Goal: Task Accomplishment & Management: Manage account settings

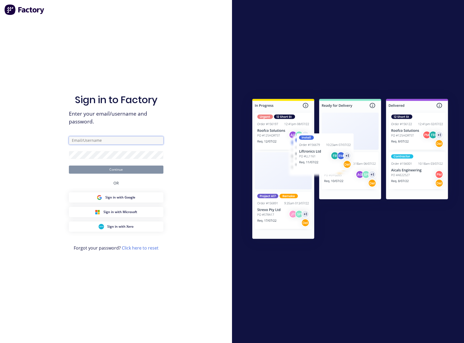
type input "[PERSON_NAME][EMAIL_ADDRESS][DOMAIN_NAME]"
click at [125, 172] on button "Continue" at bounding box center [116, 170] width 95 height 8
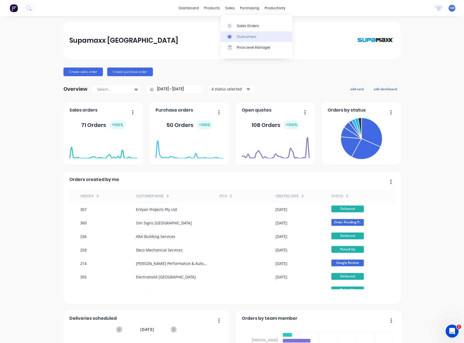
click at [247, 37] on div "Customers" at bounding box center [246, 36] width 19 height 5
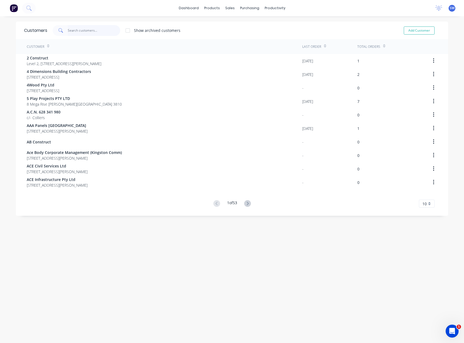
click at [88, 29] on input "text" at bounding box center [94, 30] width 53 height 11
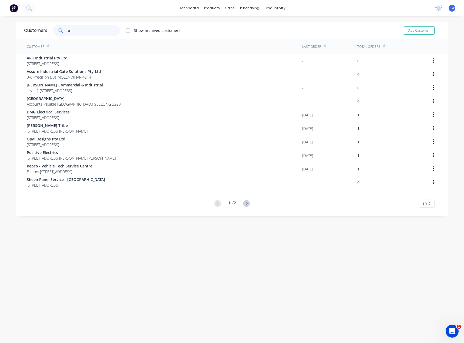
drag, startPoint x: 87, startPoint y: 33, endPoint x: 59, endPoint y: 31, distance: 27.4
click at [62, 32] on div "tri" at bounding box center [87, 30] width 68 height 11
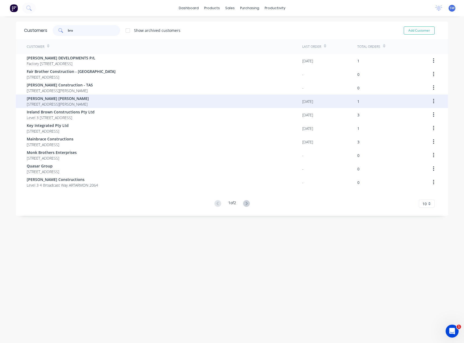
type input "bro"
click at [78, 108] on div "[PERSON_NAME] Brown Level [STREET_ADDRESS][PERSON_NAME]" at bounding box center [165, 102] width 276 height 14
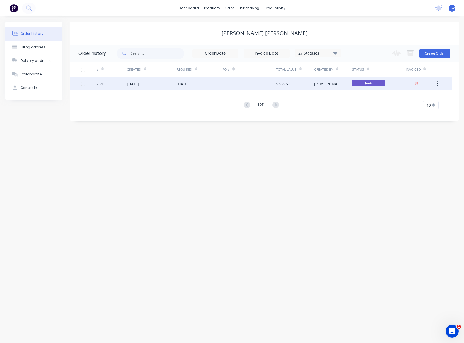
click at [241, 84] on div at bounding box center [249, 84] width 54 height 14
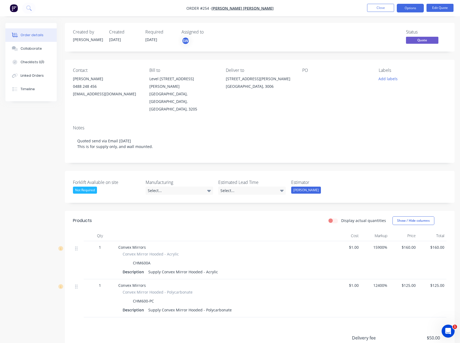
click at [237, 29] on div "Created by [PERSON_NAME] Created [DATE] Required [DATE] Assigned to SW Status Q…" at bounding box center [260, 37] width 390 height 29
click at [372, 7] on button "Close" at bounding box center [380, 8] width 27 height 8
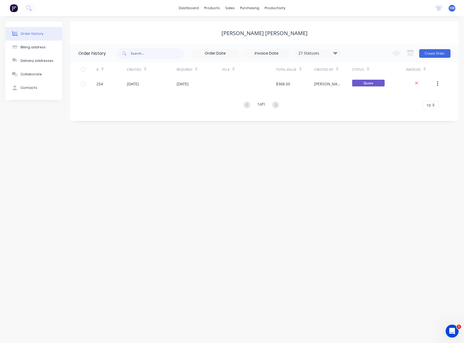
click at [135, 25] on div "[PERSON_NAME] [PERSON_NAME]" at bounding box center [264, 33] width 389 height 23
click at [168, 31] on div "[PERSON_NAME] [PERSON_NAME]" at bounding box center [264, 33] width 389 height 6
click at [188, 5] on link "dashboard" at bounding box center [188, 8] width 25 height 8
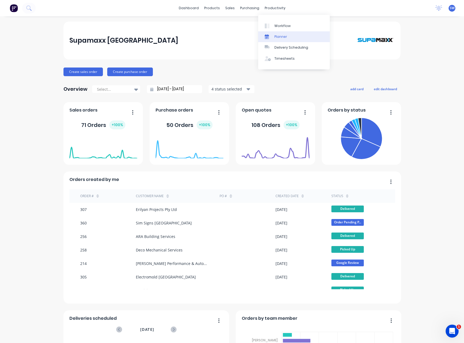
click at [283, 38] on div "Planner" at bounding box center [281, 36] width 13 height 5
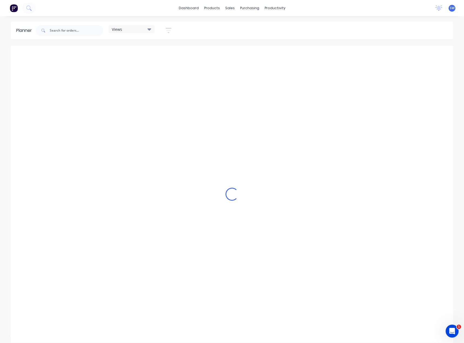
scroll to position [0, 130]
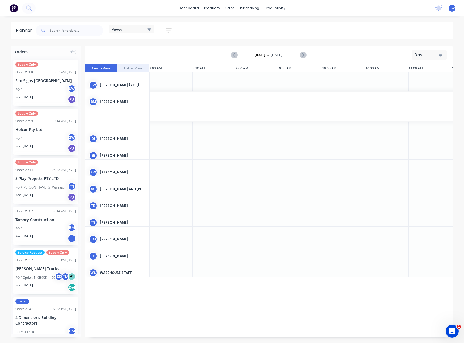
click at [442, 54] on icon "button" at bounding box center [441, 55] width 4 height 6
click at [422, 89] on div "Month" at bounding box center [420, 91] width 54 height 11
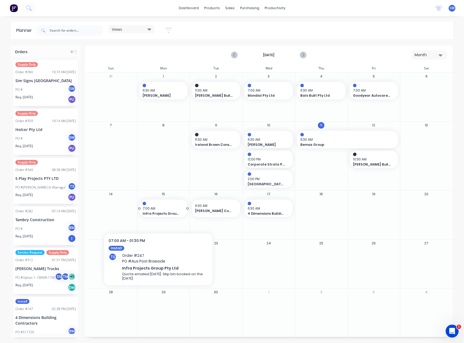
click at [158, 214] on span "Infra Projects Group Pty Ltd" at bounding box center [162, 213] width 38 height 5
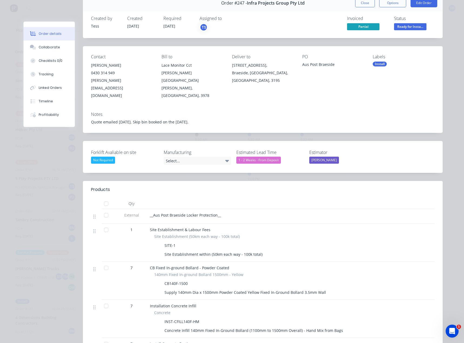
scroll to position [0, 0]
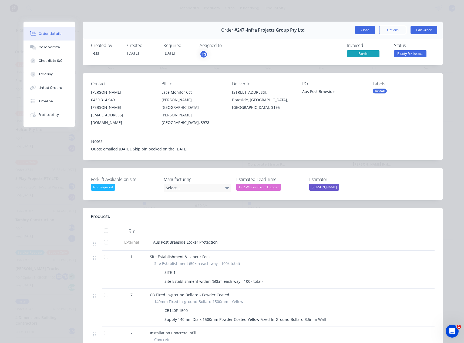
click at [366, 29] on button "Close" at bounding box center [365, 30] width 20 height 9
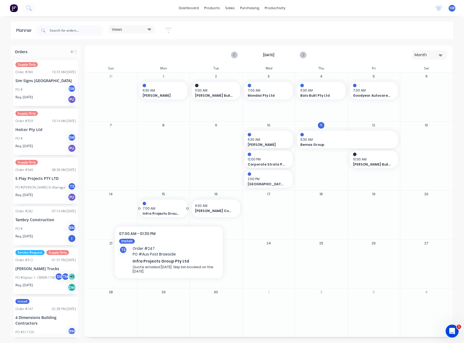
click at [169, 207] on span "7:00 AM" at bounding box center [162, 208] width 39 height 5
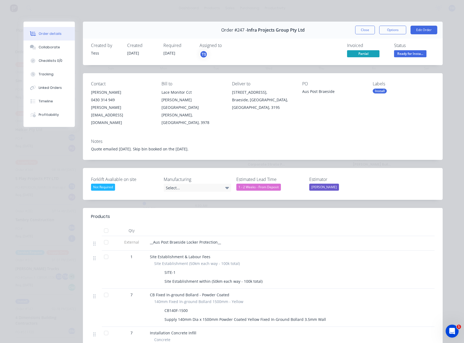
click at [365, 30] on button "Close" at bounding box center [365, 30] width 20 height 9
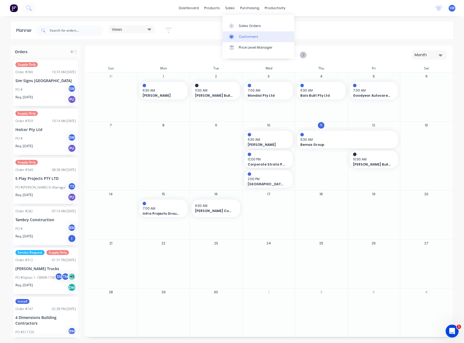
click at [240, 39] on link "Customers" at bounding box center [259, 36] width 72 height 11
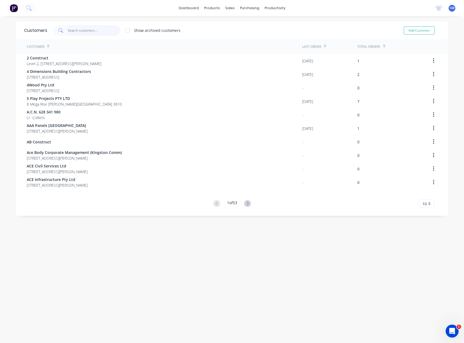
click at [96, 29] on input "text" at bounding box center [94, 30] width 53 height 11
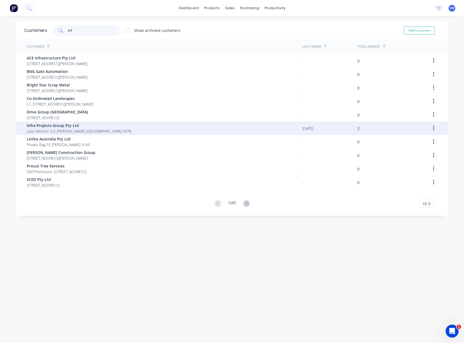
type input "inf"
click at [58, 130] on span "Lace Monitor Cct [PERSON_NAME] [GEOGRAPHIC_DATA] 3978" at bounding box center [79, 131] width 105 height 6
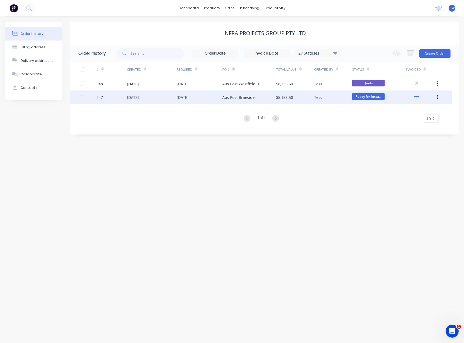
click at [250, 98] on div "Aus Post Braeside" at bounding box center [238, 98] width 32 height 6
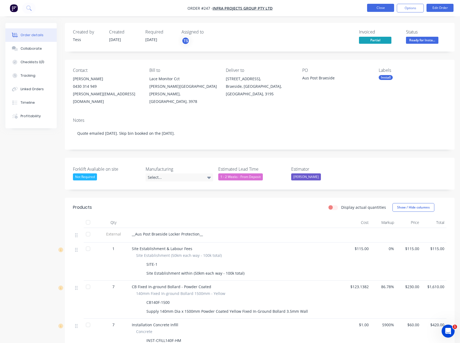
click at [374, 6] on button "Close" at bounding box center [380, 8] width 27 height 8
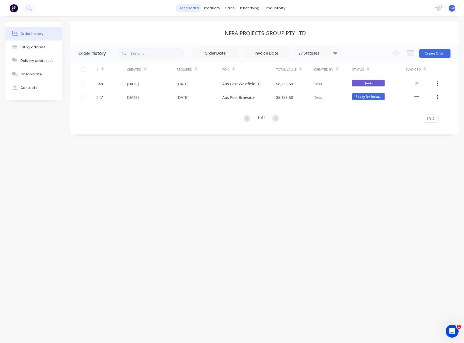
click at [190, 7] on link "dashboard" at bounding box center [188, 8] width 25 height 8
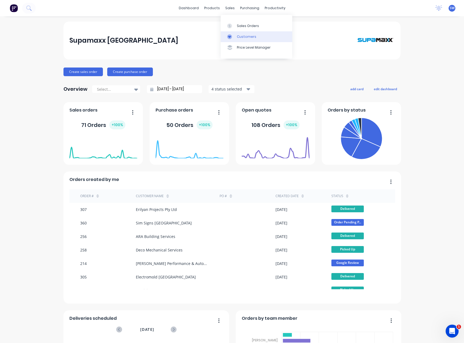
click at [237, 35] on div "Customers" at bounding box center [246, 36] width 19 height 5
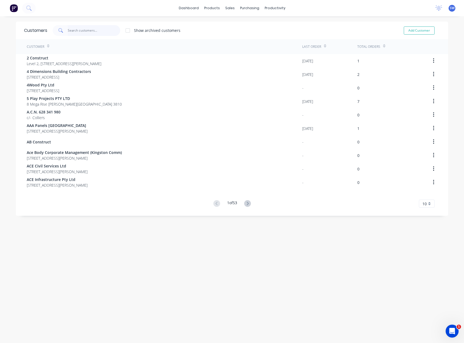
click at [80, 27] on input "text" at bounding box center [94, 30] width 53 height 11
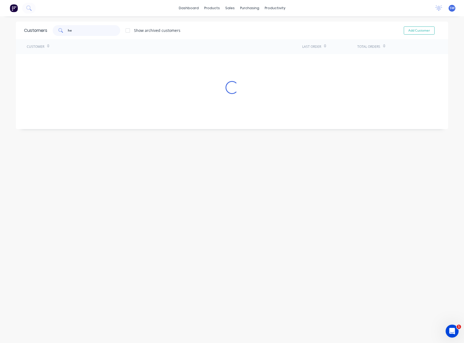
type input "h"
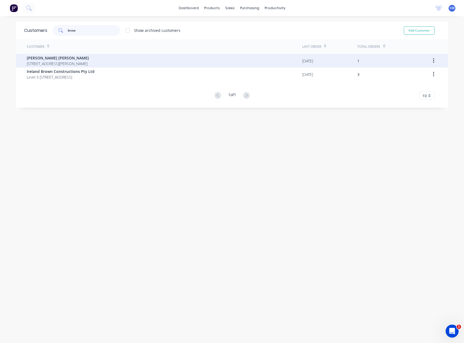
type input "brow"
click at [83, 57] on span "[PERSON_NAME] [PERSON_NAME]" at bounding box center [58, 58] width 62 height 6
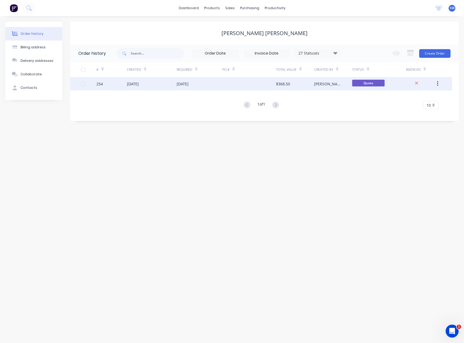
click at [239, 81] on div at bounding box center [249, 84] width 54 height 14
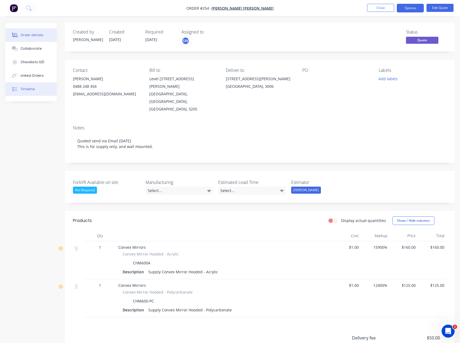
click at [40, 89] on button "Timeline" at bounding box center [30, 89] width 51 height 14
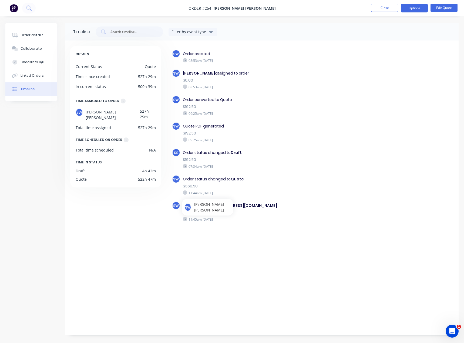
click at [259, 259] on div "SW Order created 08:53am [DATE] SW [PERSON_NAME] assigned to order $0.00 08:53a…" at bounding box center [310, 186] width 288 height 281
click at [201, 240] on div "SW Order created 08:53am [DATE] SW [PERSON_NAME] assigned to order $0.00 08:53a…" at bounding box center [313, 146] width 282 height 192
click at [226, 221] on div "11:45am [DATE]" at bounding box center [270, 219] width 174 height 5
click at [205, 202] on div "SW [PERSON_NAME]" at bounding box center [208, 207] width 46 height 11
click at [24, 39] on button "Order details" at bounding box center [30, 35] width 51 height 14
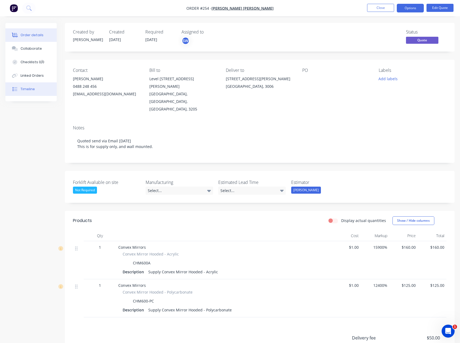
click at [29, 86] on button "Timeline" at bounding box center [30, 89] width 51 height 14
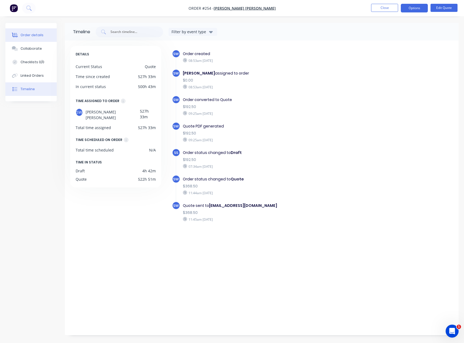
click at [27, 39] on button "Order details" at bounding box center [30, 35] width 51 height 14
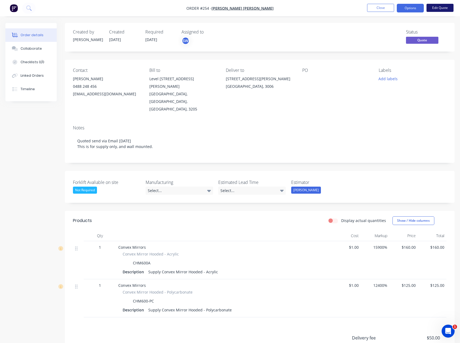
click at [441, 11] on button "Edit Quote" at bounding box center [440, 8] width 27 height 8
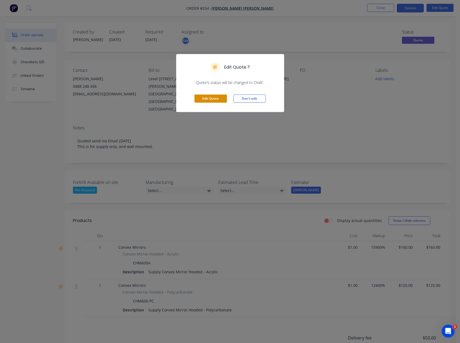
click at [211, 97] on button "Edit Quote" at bounding box center [211, 99] width 32 height 8
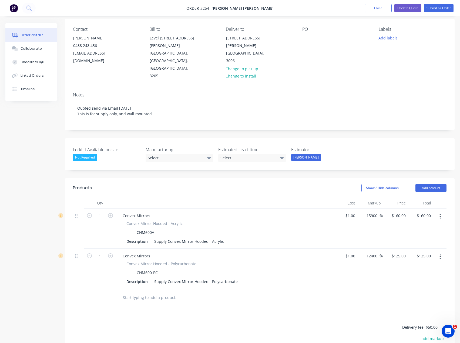
scroll to position [54, 0]
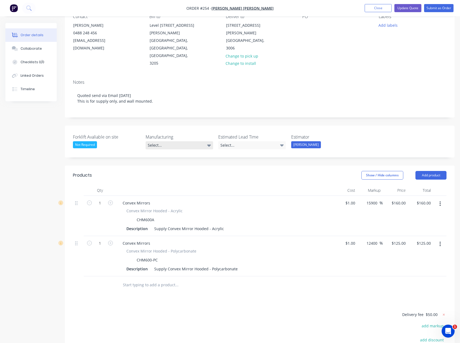
click at [188, 141] on div "Select..." at bounding box center [180, 145] width 68 height 8
click at [190, 141] on div "Select..." at bounding box center [180, 145] width 68 height 8
click at [152, 145] on div "button" at bounding box center [151, 146] width 11 height 11
click at [184, 141] on div "Not Required" at bounding box center [180, 144] width 68 height 7
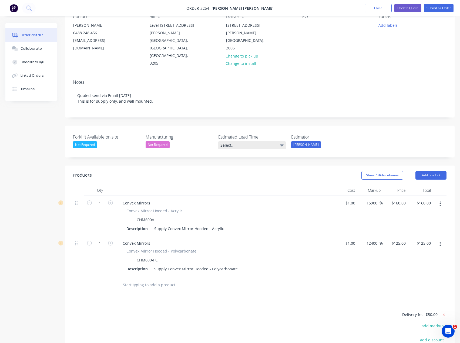
click at [233, 141] on div "Select..." at bounding box center [252, 145] width 68 height 8
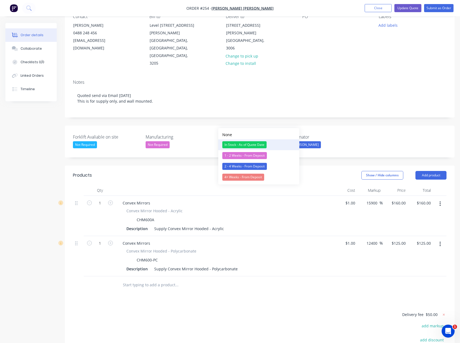
click at [246, 146] on div "In Stock - As of Quote Date" at bounding box center [244, 144] width 44 height 7
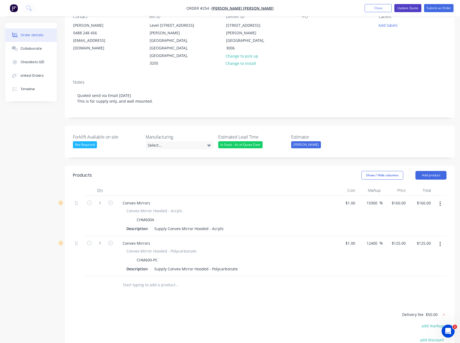
click at [404, 9] on button "Update Quote" at bounding box center [408, 8] width 27 height 8
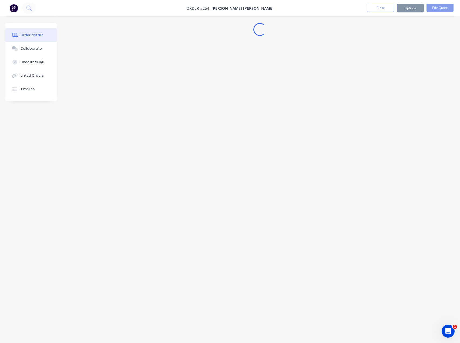
scroll to position [0, 0]
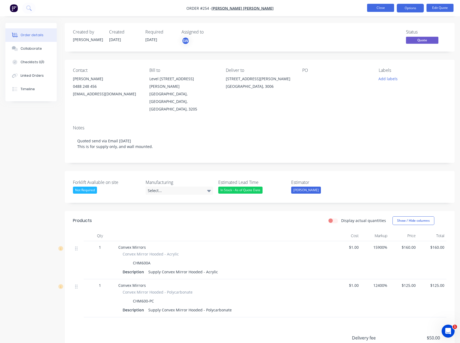
click at [384, 9] on button "Close" at bounding box center [380, 8] width 27 height 8
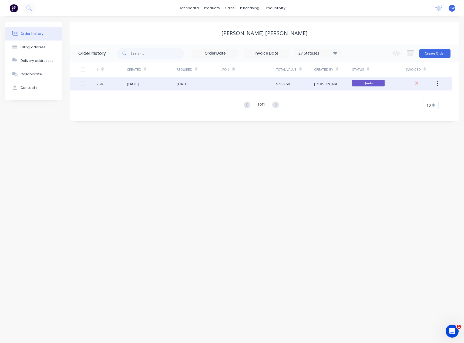
click at [250, 85] on div at bounding box center [249, 84] width 54 height 14
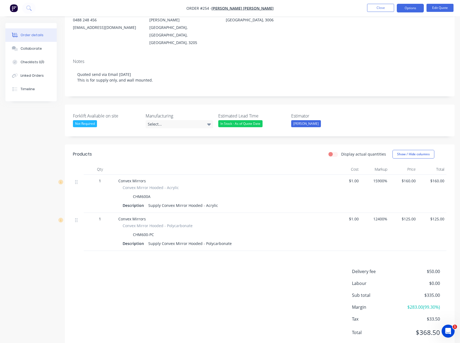
scroll to position [67, 0]
click at [363, 177] on div "15900%" at bounding box center [375, 193] width 29 height 38
click at [216, 215] on div "Convex Mirrors" at bounding box center [224, 218] width 212 height 6
click at [441, 7] on button "Edit Quote" at bounding box center [440, 8] width 27 height 8
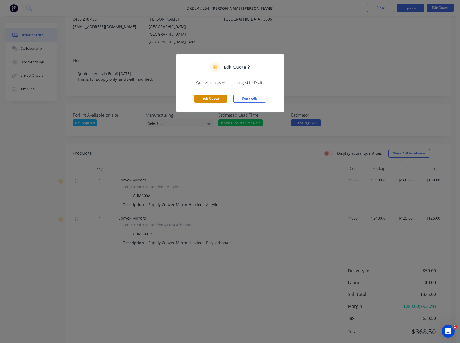
click at [215, 99] on button "Edit Quote" at bounding box center [211, 99] width 32 height 8
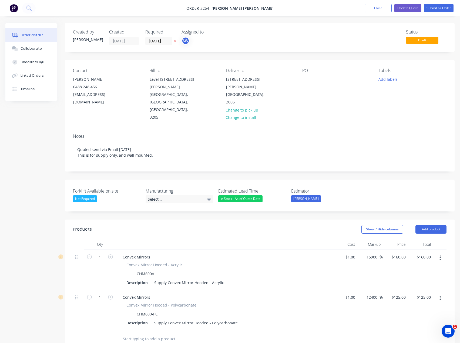
click at [439, 294] on button "button" at bounding box center [440, 299] width 13 height 10
click at [418, 341] on div "Delete" at bounding box center [421, 345] width 42 height 8
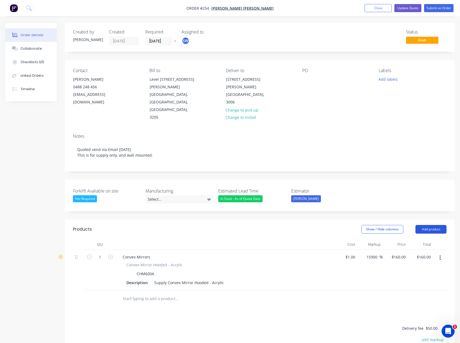
click at [432, 225] on button "Add product" at bounding box center [431, 229] width 31 height 9
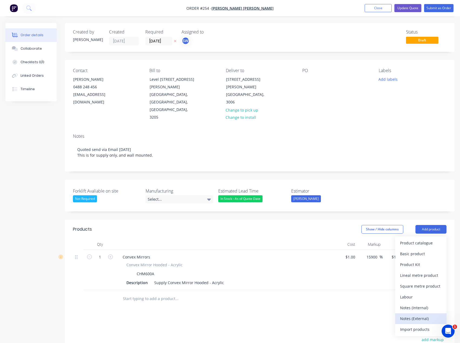
click at [424, 315] on div "Notes (External)" at bounding box center [421, 319] width 42 height 8
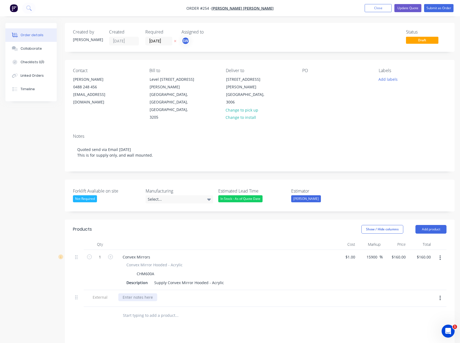
click at [143, 294] on div at bounding box center [137, 298] width 39 height 8
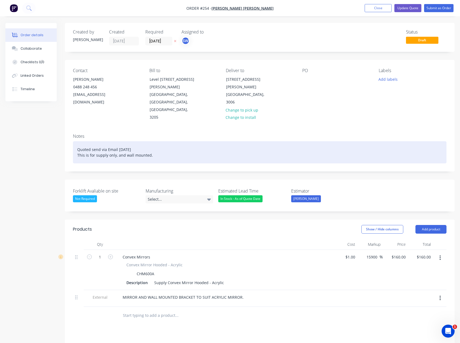
click at [156, 141] on div "Quoted send via Email [DATE] This is for supply only, and wall mounted." at bounding box center [260, 152] width 374 height 22
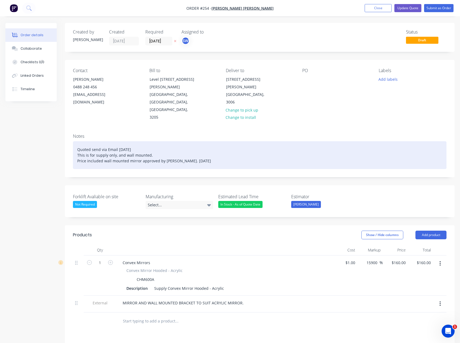
click at [209, 141] on div "Quoted send via Email [DATE] This is for supply only, and wall mounted. Price i…" at bounding box center [260, 155] width 374 height 28
click at [78, 141] on div "Quoted send via Email [DATE] This is for supply only, and wall mounted. Price i…" at bounding box center [260, 155] width 374 height 28
click at [238, 141] on div "Quoted send via Email [DATE] This is for supply only, and wall mounted. Acrylic…" at bounding box center [260, 155] width 374 height 28
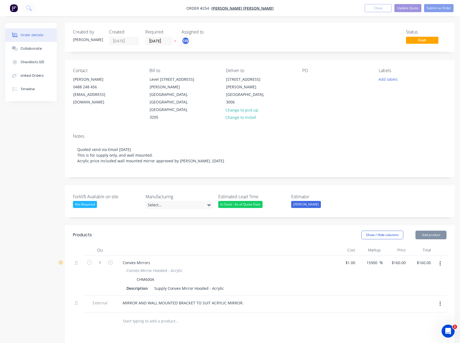
click at [241, 316] on div at bounding box center [199, 321] width 162 height 11
click at [401, 7] on button "Update Quote" at bounding box center [408, 8] width 27 height 8
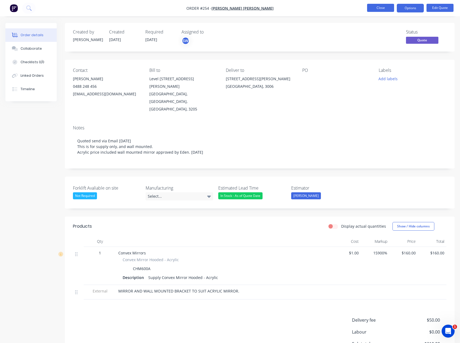
click at [386, 11] on button "Close" at bounding box center [380, 8] width 27 height 8
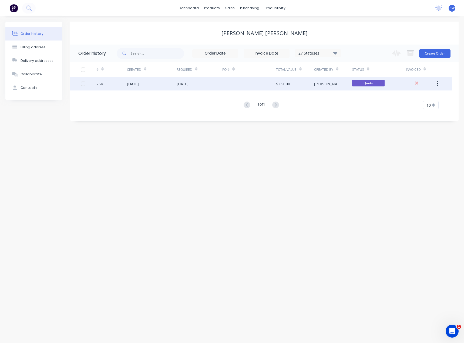
click at [188, 87] on div "[DATE]" at bounding box center [200, 84] width 46 height 14
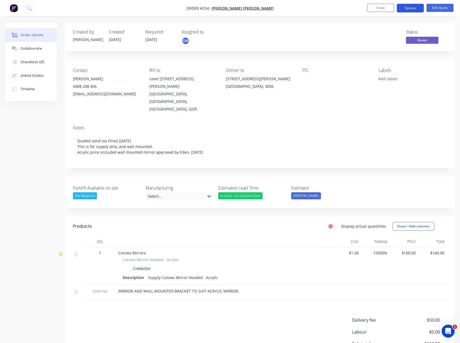
click at [416, 9] on button "Options" at bounding box center [410, 8] width 27 height 9
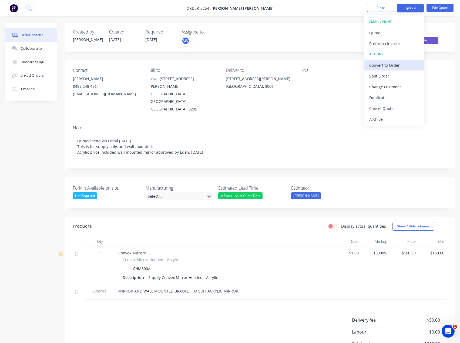
click at [397, 63] on div "Convert to Order" at bounding box center [394, 65] width 50 height 8
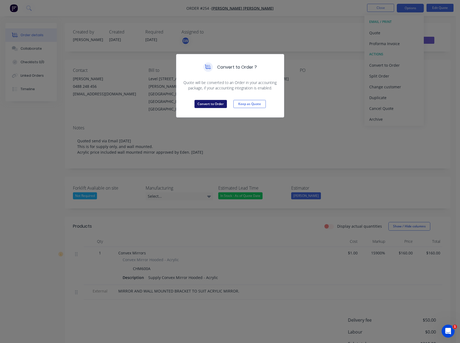
click at [210, 105] on button "Convert to Order" at bounding box center [211, 104] width 32 height 8
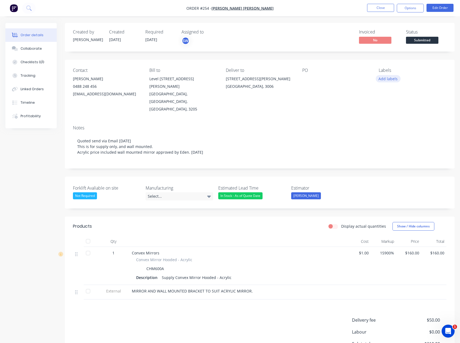
click at [386, 79] on button "Add labels" at bounding box center [388, 78] width 25 height 7
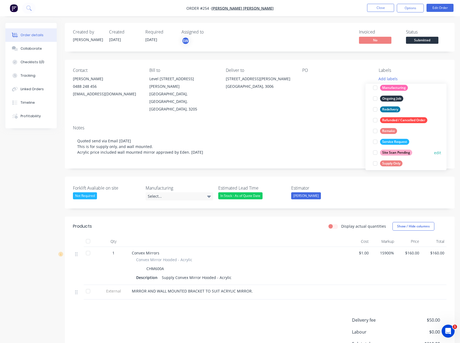
scroll to position [81, 0]
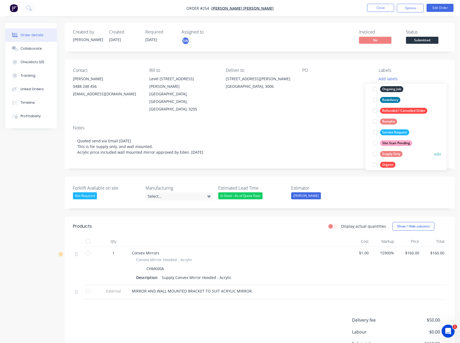
click at [388, 152] on div "Supply Only" at bounding box center [391, 154] width 22 height 6
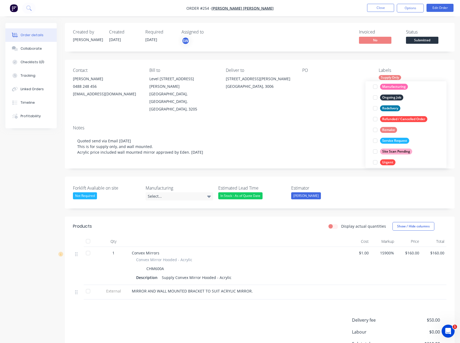
scroll to position [0, 0]
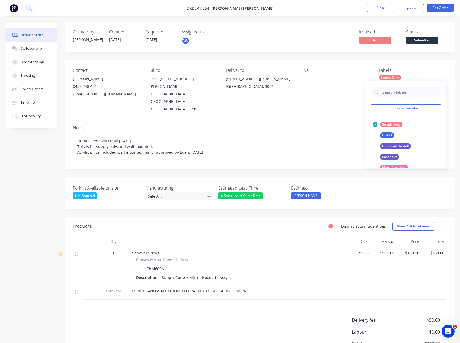
click at [333, 98] on div "PO" at bounding box center [336, 90] width 68 height 45
click at [310, 83] on div "PO" at bounding box center [336, 90] width 68 height 45
click at [325, 70] on div "PO" at bounding box center [336, 70] width 68 height 5
click at [303, 69] on div "PO" at bounding box center [336, 70] width 68 height 5
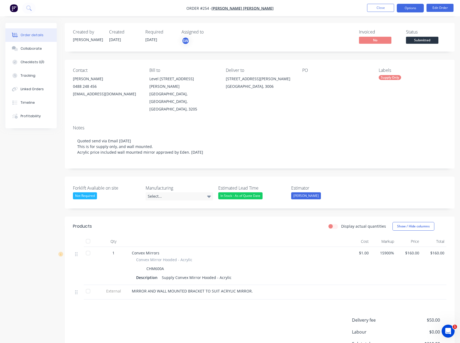
click at [406, 6] on button "Options" at bounding box center [410, 8] width 27 height 9
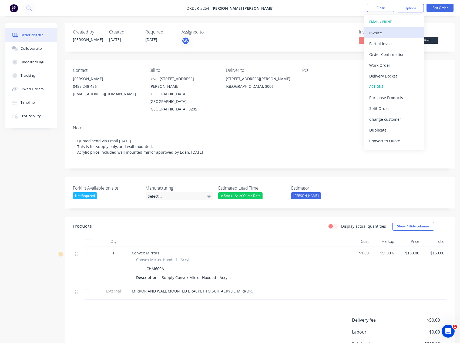
click at [396, 33] on div "Invoice" at bounding box center [394, 33] width 50 height 8
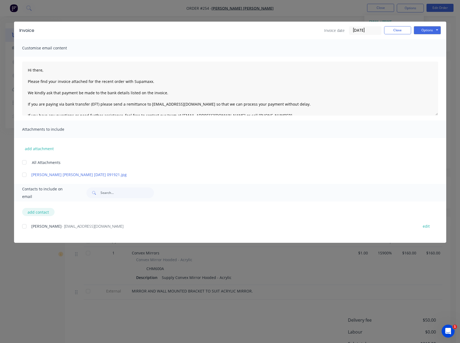
click at [30, 213] on button "add contact" at bounding box center [38, 212] width 32 height 8
select select "AU"
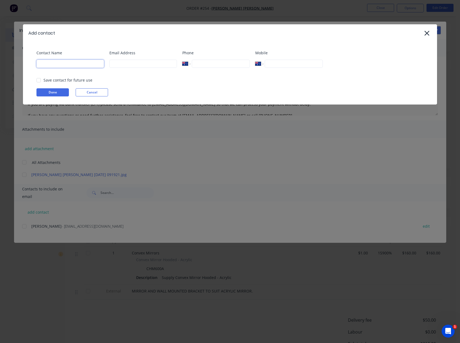
drag, startPoint x: 47, startPoint y: 63, endPoint x: 61, endPoint y: 68, distance: 14.7
click at [47, 63] on input at bounding box center [70, 64] width 68 height 8
type input "[PERSON_NAME]"
click at [126, 65] on input at bounding box center [143, 64] width 68 height 8
type input "[PERSON_NAME][EMAIL_ADDRESS][DOMAIN_NAME]"
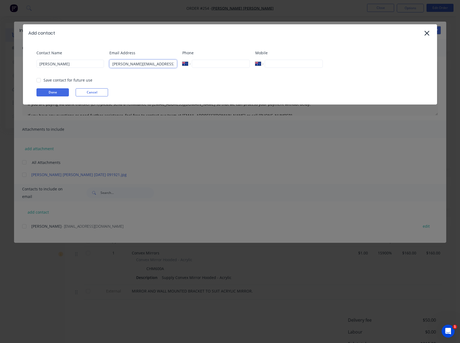
click at [39, 80] on div at bounding box center [38, 80] width 11 height 11
click at [41, 81] on div at bounding box center [38, 80] width 11 height 11
click at [48, 91] on button "Done" at bounding box center [52, 92] width 32 height 8
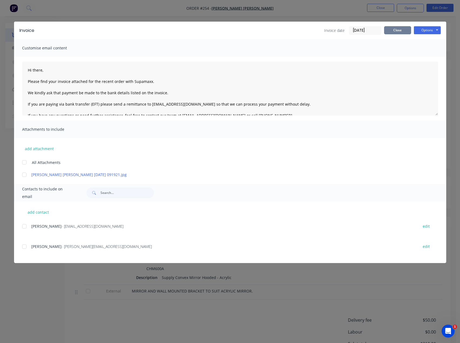
click at [391, 33] on button "Close" at bounding box center [397, 30] width 27 height 8
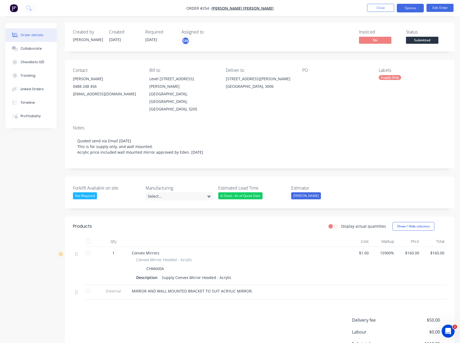
click at [414, 5] on button "Options" at bounding box center [410, 8] width 27 height 9
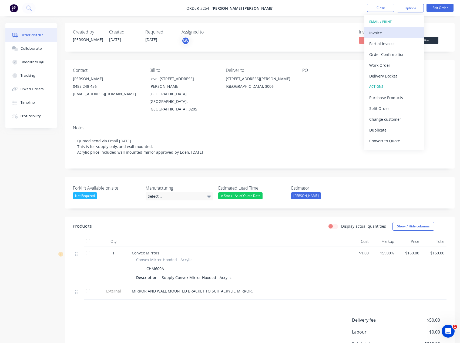
click at [399, 33] on div "Invoice" at bounding box center [394, 33] width 50 height 8
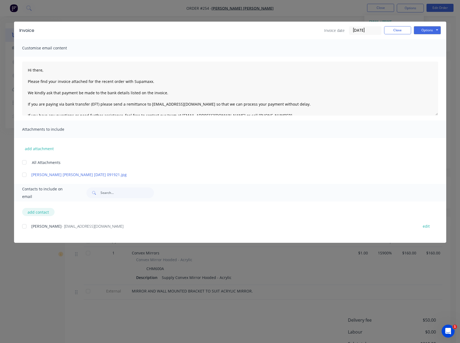
click at [43, 211] on button "add contact" at bounding box center [38, 212] width 32 height 8
select select "AU"
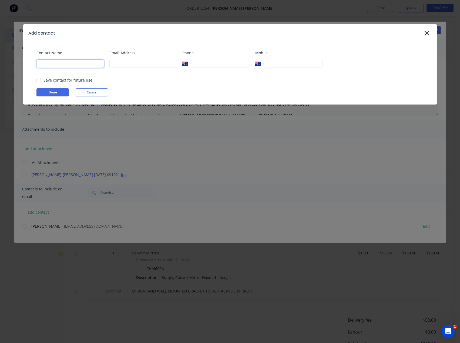
click at [71, 63] on input at bounding box center [70, 64] width 68 height 8
type input "[PERSON_NAME]"
click at [136, 65] on input at bounding box center [143, 64] width 68 height 8
type input "[PERSON_NAME][EMAIL_ADDRESS][DOMAIN_NAME]"
click at [62, 90] on button "Done" at bounding box center [52, 92] width 32 height 8
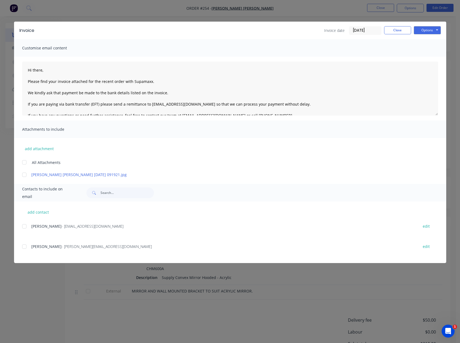
click at [62, 248] on span "- [PERSON_NAME][EMAIL_ADDRESS][DOMAIN_NAME]" at bounding box center [107, 246] width 90 height 5
click at [22, 244] on div at bounding box center [24, 246] width 11 height 11
click at [421, 33] on button "Options" at bounding box center [427, 30] width 27 height 8
click at [439, 57] on button "Email" at bounding box center [431, 57] width 35 height 9
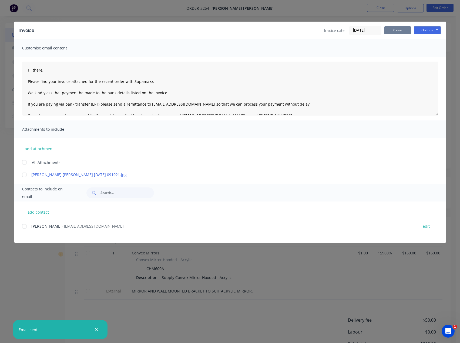
click at [397, 28] on button "Close" at bounding box center [397, 30] width 27 height 8
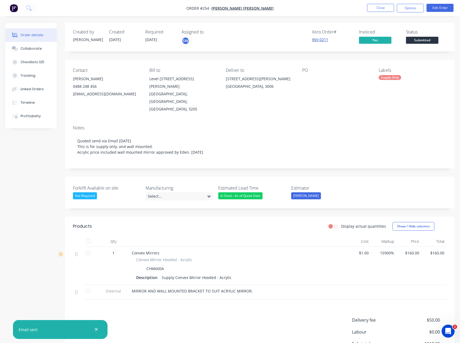
click at [319, 41] on link "INV-0211" at bounding box center [320, 39] width 16 height 5
click at [401, 8] on button "Options" at bounding box center [410, 8] width 27 height 9
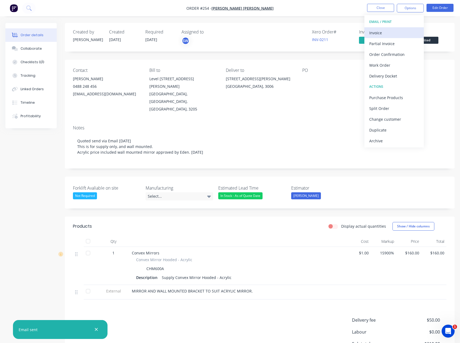
click at [399, 30] on div "Invoice" at bounding box center [394, 33] width 50 height 8
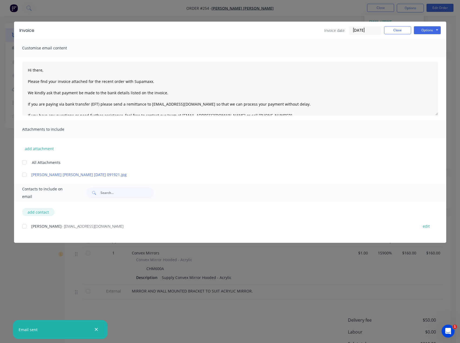
click at [41, 211] on button "add contact" at bounding box center [38, 212] width 32 height 8
select select "AU"
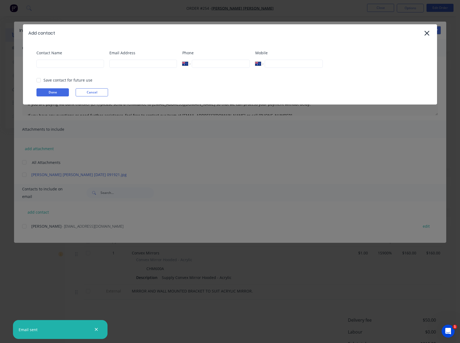
click at [46, 231] on div "Add contact Contact Name Email Address Phone International [GEOGRAPHIC_DATA] [G…" at bounding box center [230, 171] width 460 height 343
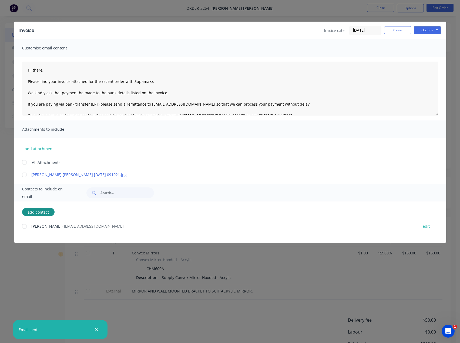
click at [29, 227] on div at bounding box center [24, 226] width 11 height 11
click at [61, 75] on textarea "Hi there, Please find your invoice attached for the recent order with Supamaxx.…" at bounding box center [230, 89] width 416 height 54
click at [49, 69] on textarea "Hi there, Please find your invoice attached for the recent order with Supamaxx.…" at bounding box center [230, 89] width 416 height 54
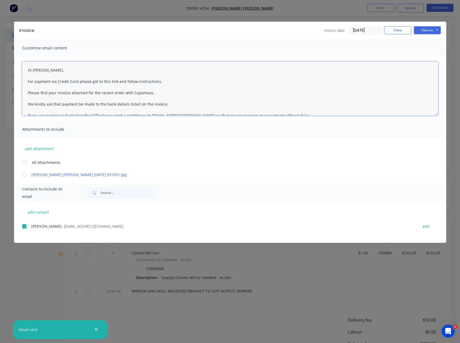
paste textarea "[URL][DOMAIN_NAME]"
type textarea "Hi [PERSON_NAME], For payment via Credit Card please got to this link and follo…"
click at [406, 32] on button "Close" at bounding box center [397, 30] width 27 height 8
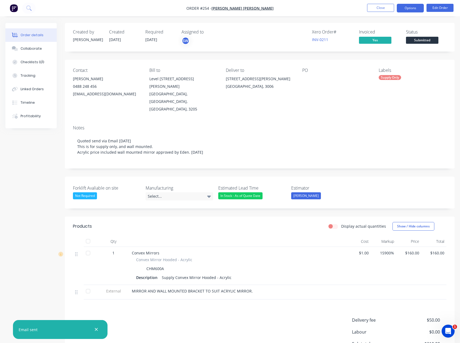
click at [406, 9] on button "Options" at bounding box center [410, 8] width 27 height 9
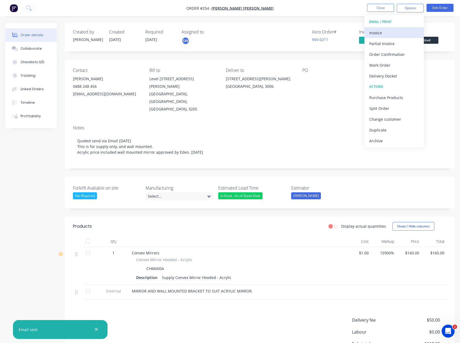
click at [403, 35] on div "Invoice" at bounding box center [394, 33] width 50 height 8
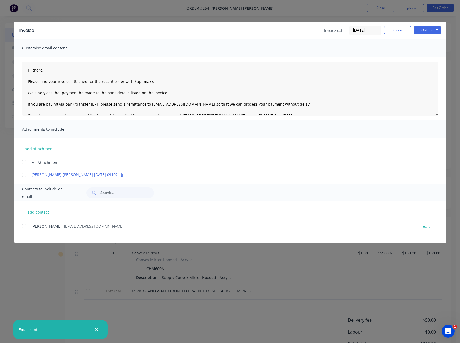
click at [27, 225] on div at bounding box center [24, 226] width 11 height 11
click at [55, 69] on textarea "Hi there, Please find your invoice attached for the recent order with Supamaxx.…" at bounding box center [230, 89] width 416 height 54
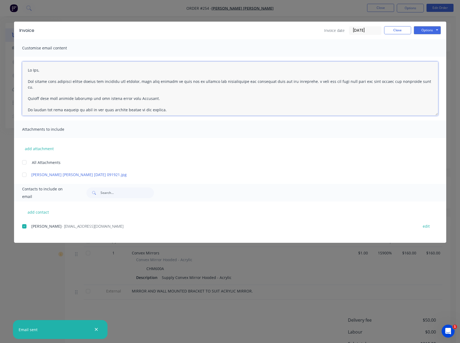
paste textarea "[URL][DOMAIN_NAME]"
type textarea "Lo Ips, Dol sitame cons adipisci elitse doeius tem incididu utl etdolor, magn a…"
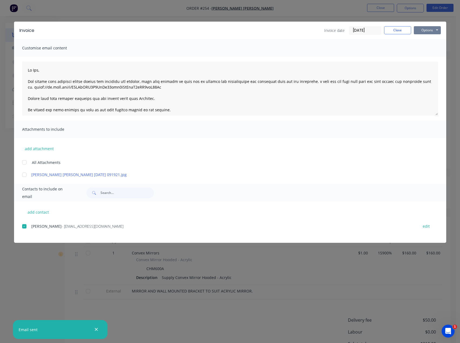
click at [428, 29] on button "Options" at bounding box center [427, 30] width 27 height 8
click at [41, 212] on button "add contact" at bounding box center [38, 212] width 32 height 8
select select "AU"
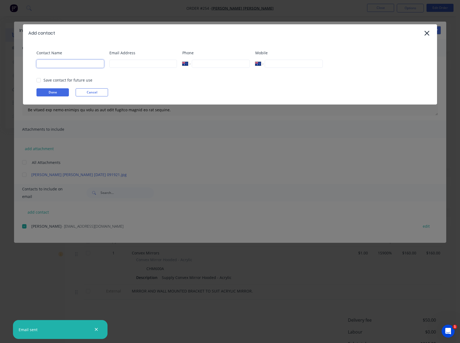
click at [81, 62] on input at bounding box center [70, 64] width 68 height 8
type input "[PERSON_NAME]"
click at [126, 67] on input at bounding box center [143, 64] width 68 height 8
type input "[PERSON_NAME][EMAIL_ADDRESS][DOMAIN_NAME]"
click at [64, 92] on button "Done" at bounding box center [52, 92] width 32 height 8
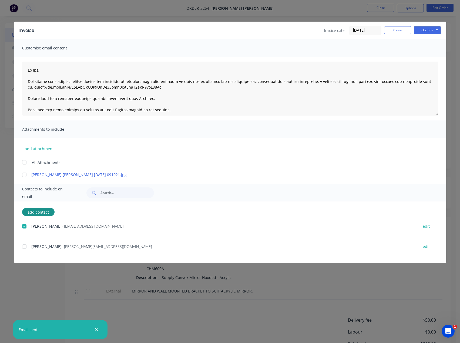
click at [25, 248] on div at bounding box center [24, 246] width 11 height 11
click at [423, 31] on button "Options" at bounding box center [427, 30] width 27 height 8
click at [433, 58] on button "Email" at bounding box center [431, 57] width 35 height 9
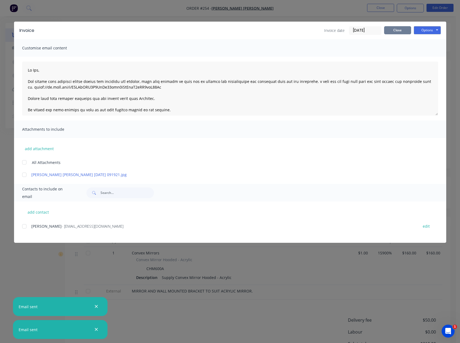
click at [401, 30] on button "Close" at bounding box center [397, 30] width 27 height 8
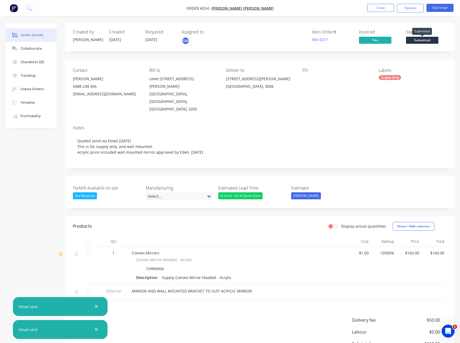
click at [415, 41] on span "Submitted" at bounding box center [422, 40] width 32 height 7
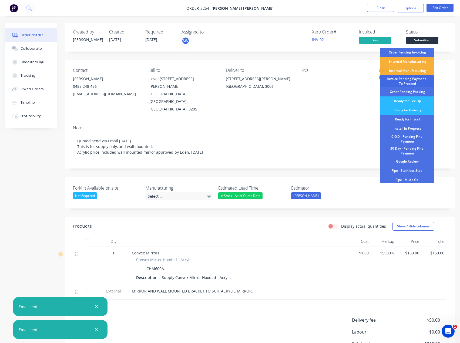
click at [424, 83] on div "Invoice Pending Payment - To Proceed" at bounding box center [408, 81] width 54 height 12
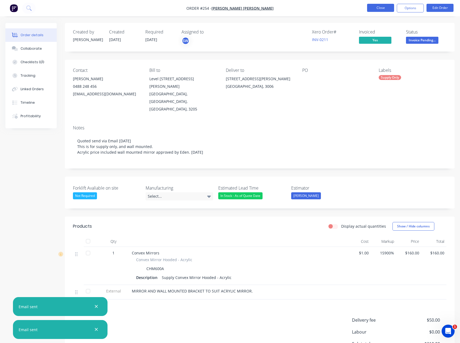
click at [383, 11] on button "Close" at bounding box center [380, 8] width 27 height 8
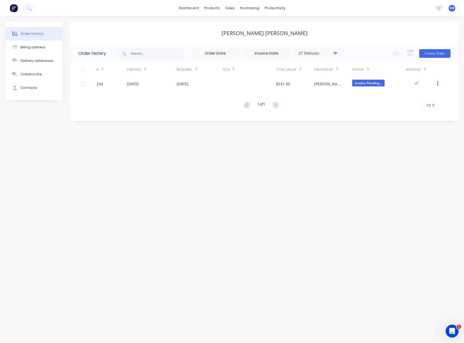
click at [389, 145] on div "Order history Billing address Delivery addresses Collaborate Contacts [PERSON_N…" at bounding box center [232, 179] width 464 height 327
click at [227, 183] on div "Order history Billing address Delivery addresses Collaborate Contacts [PERSON_N…" at bounding box center [232, 179] width 464 height 327
click at [94, 154] on div "Order history Billing address Delivery addresses Collaborate Contacts [PERSON_N…" at bounding box center [232, 179] width 464 height 327
click at [194, 10] on link "dashboard" at bounding box center [188, 8] width 25 height 8
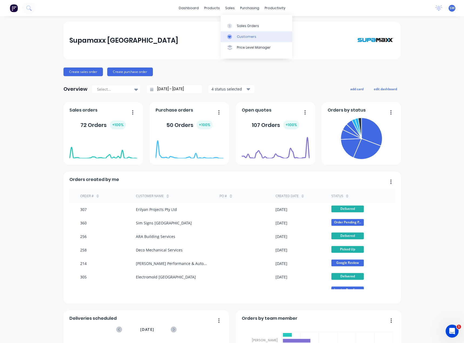
click at [236, 37] on link "Customers" at bounding box center [257, 36] width 72 height 11
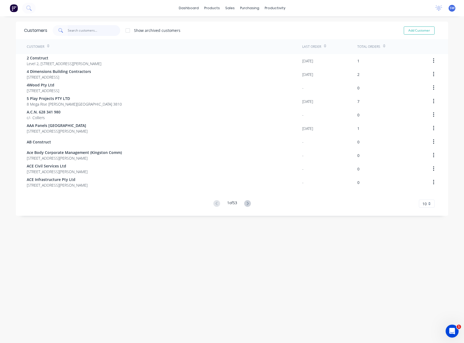
click at [96, 30] on input "text" at bounding box center [94, 30] width 53 height 11
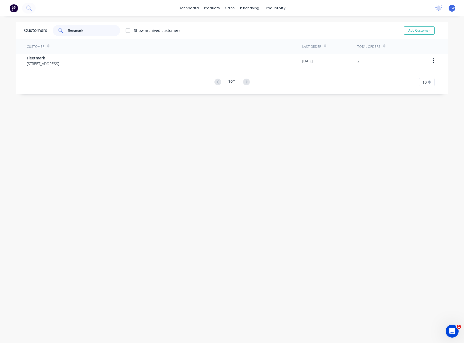
type input "fleetmark"
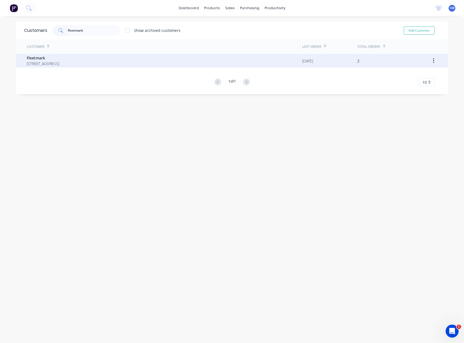
click at [59, 59] on span "Fleetmark" at bounding box center [43, 58] width 32 height 6
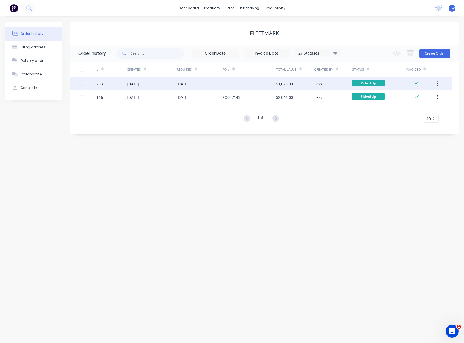
click at [250, 84] on div at bounding box center [249, 84] width 54 height 14
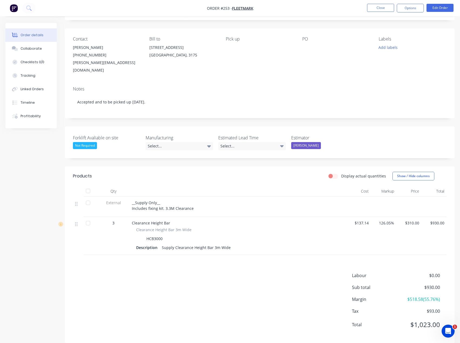
scroll to position [32, 0]
click at [382, 3] on nav "Order #253 - Fleetmark Close Options Edit Order" at bounding box center [230, 8] width 460 height 16
click at [381, 5] on button "Close" at bounding box center [380, 8] width 27 height 8
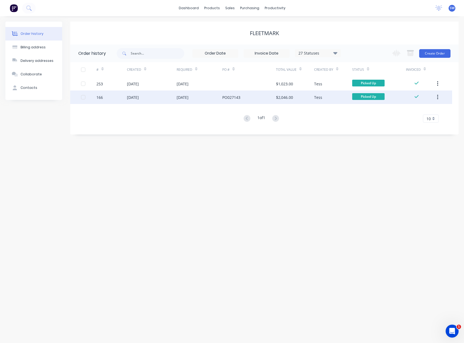
click at [254, 95] on div "PO027143" at bounding box center [249, 98] width 54 height 14
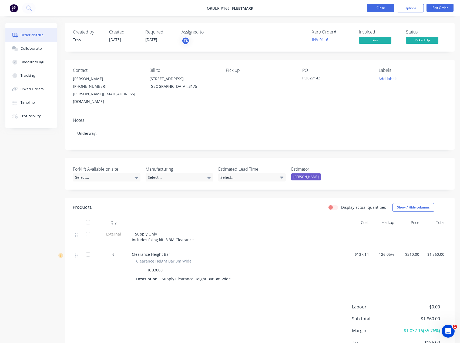
click at [373, 6] on button "Close" at bounding box center [380, 8] width 27 height 8
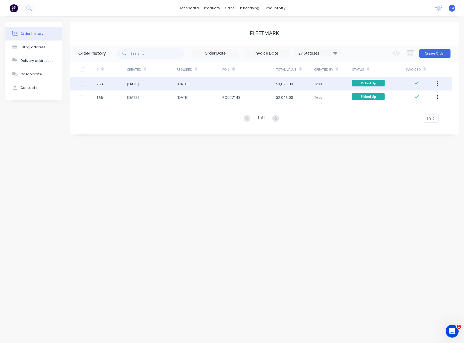
click at [218, 80] on div "[DATE]" at bounding box center [200, 84] width 46 height 14
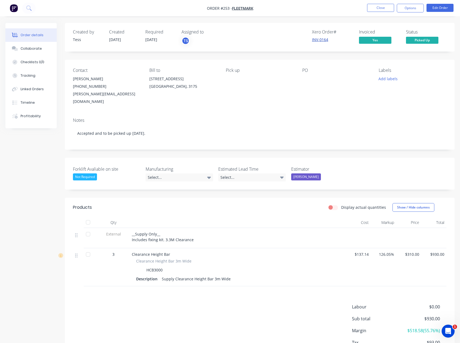
click at [315, 38] on link "INV-0164" at bounding box center [320, 39] width 16 height 5
click at [381, 8] on button "Close" at bounding box center [380, 8] width 27 height 8
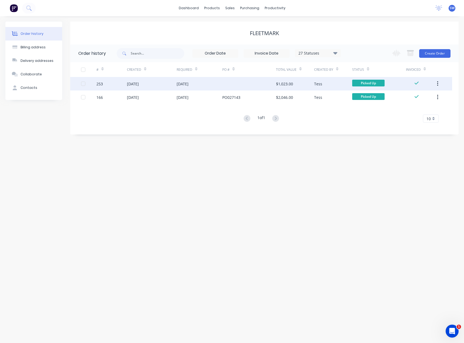
click at [161, 85] on div "[DATE]" at bounding box center [152, 84] width 50 height 14
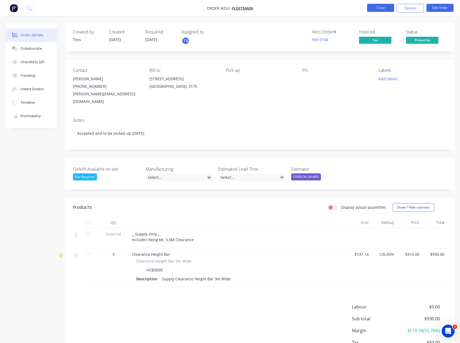
click at [376, 9] on button "Close" at bounding box center [380, 8] width 27 height 8
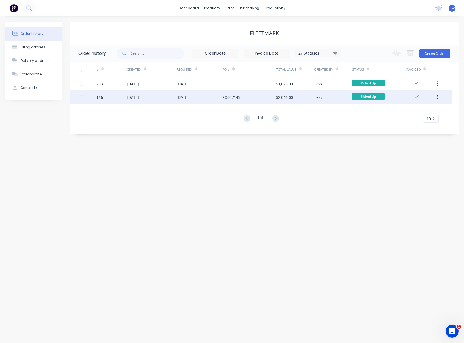
click at [256, 98] on div "PO027143" at bounding box center [249, 98] width 54 height 14
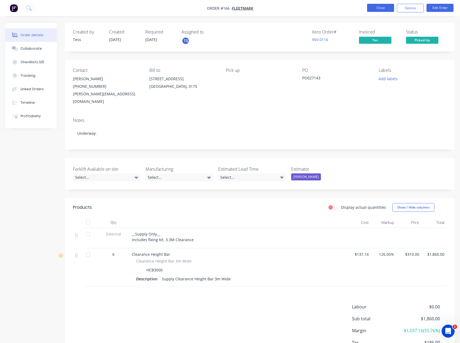
click at [379, 8] on button "Close" at bounding box center [380, 8] width 27 height 8
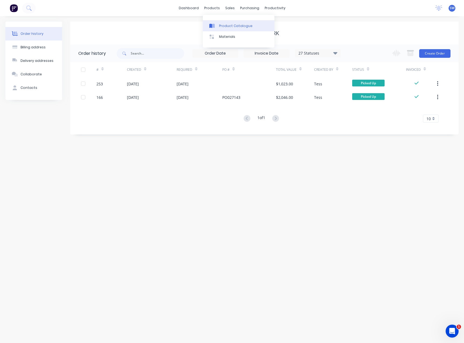
click at [221, 22] on link "Product Catalogue" at bounding box center [239, 25] width 72 height 11
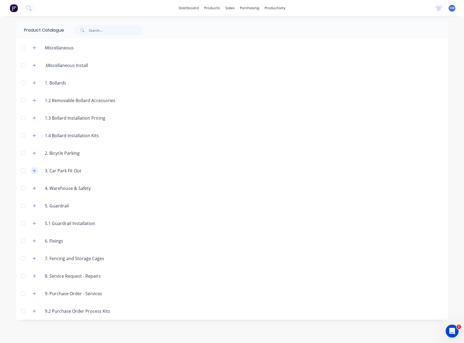
click at [32, 172] on button "button" at bounding box center [34, 170] width 7 height 7
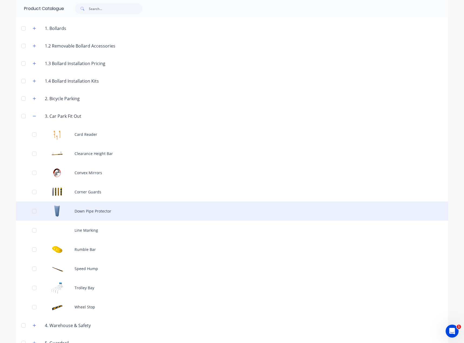
scroll to position [81, 0]
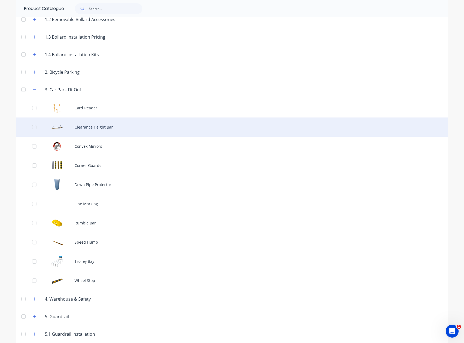
click at [87, 127] on div "Clearance Height Bar" at bounding box center [232, 127] width 432 height 19
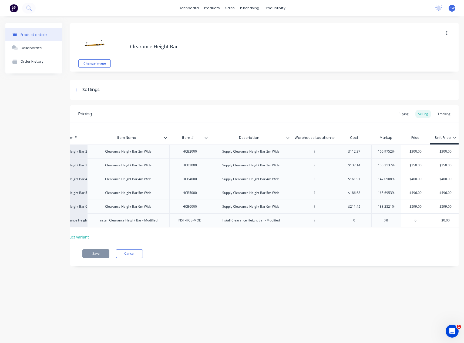
scroll to position [0, 38]
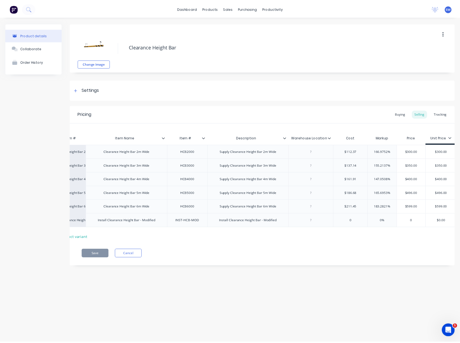
scroll to position [0, 38]
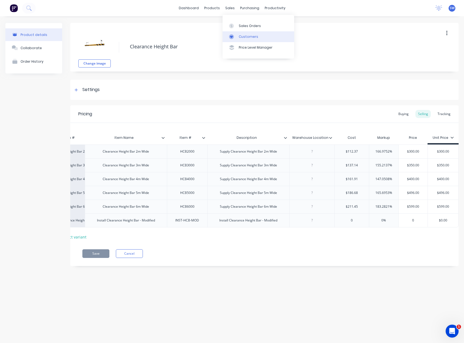
click at [238, 37] on link "Customers" at bounding box center [259, 36] width 72 height 11
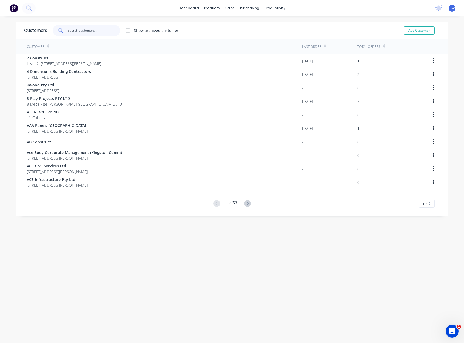
click at [84, 26] on input "text" at bounding box center [94, 30] width 53 height 11
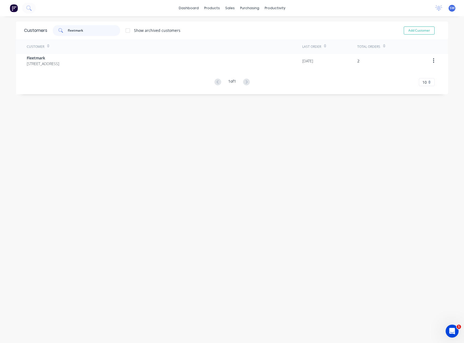
type input "fleetmark"
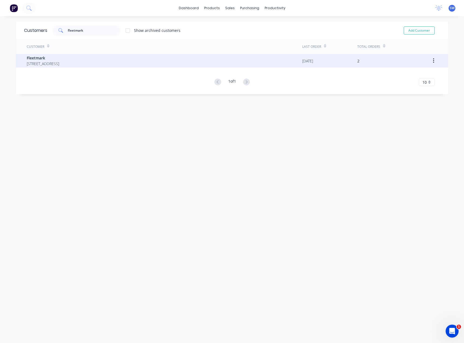
click at [41, 59] on span "Fleetmark" at bounding box center [43, 58] width 32 height 6
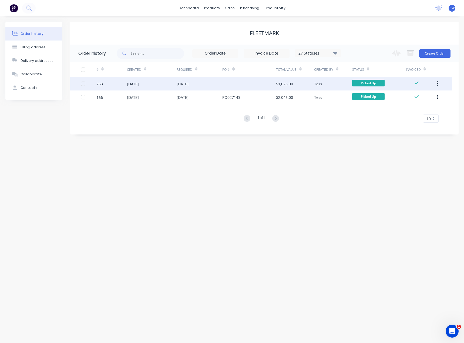
click at [236, 88] on div at bounding box center [249, 84] width 54 height 14
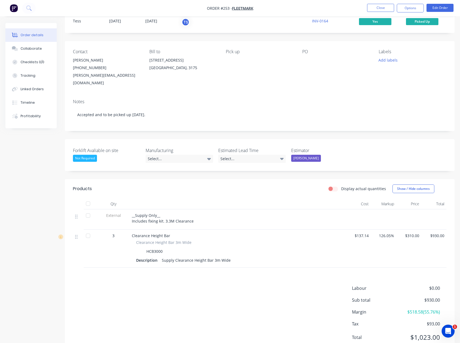
scroll to position [32, 0]
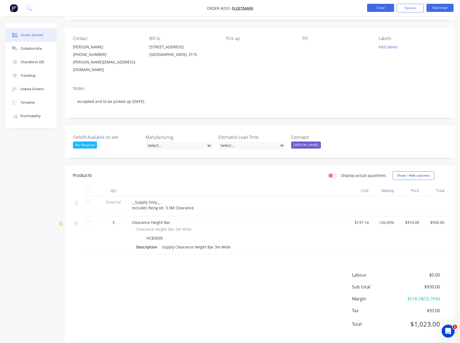
click at [385, 5] on button "Close" at bounding box center [380, 8] width 27 height 8
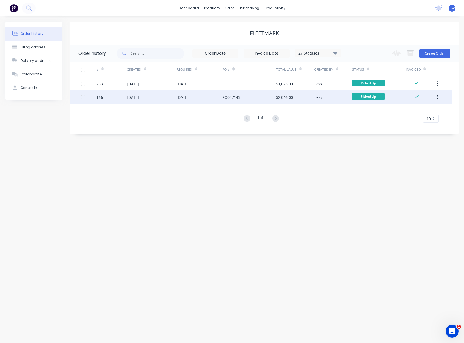
click at [220, 96] on div "29 Jul 2025" at bounding box center [200, 98] width 46 height 14
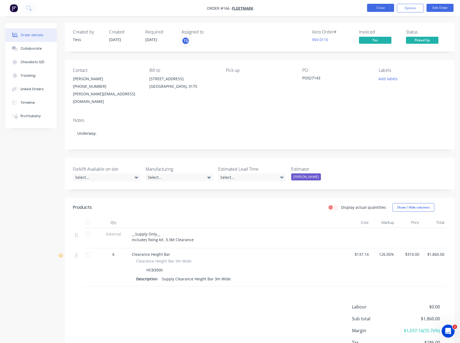
click at [381, 10] on button "Close" at bounding box center [380, 8] width 27 height 8
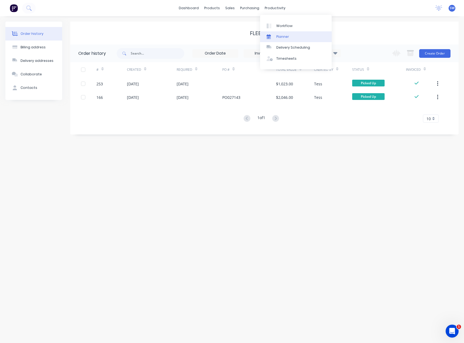
click at [279, 35] on div "Planner" at bounding box center [282, 36] width 13 height 5
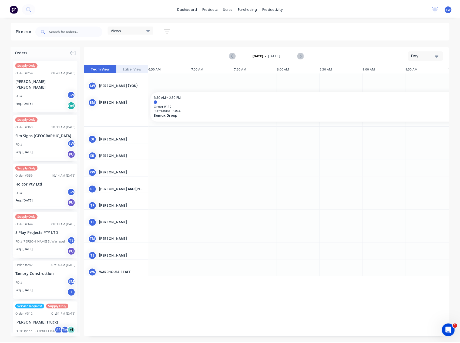
scroll to position [0, 216]
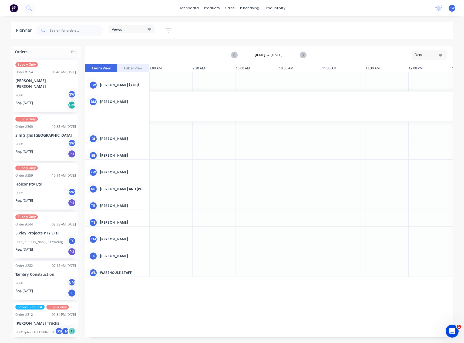
click at [424, 56] on div "Day" at bounding box center [427, 55] width 25 height 6
click at [419, 91] on div "Month" at bounding box center [420, 91] width 54 height 11
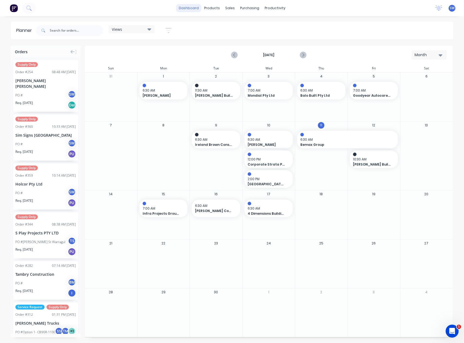
click at [189, 7] on link "dashboard" at bounding box center [188, 8] width 25 height 8
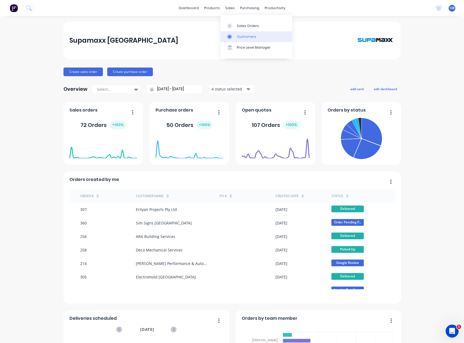
click at [245, 37] on div "Customers" at bounding box center [246, 36] width 19 height 5
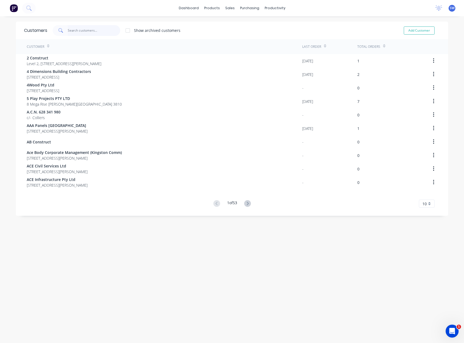
click at [88, 33] on input "text" at bounding box center [94, 30] width 53 height 11
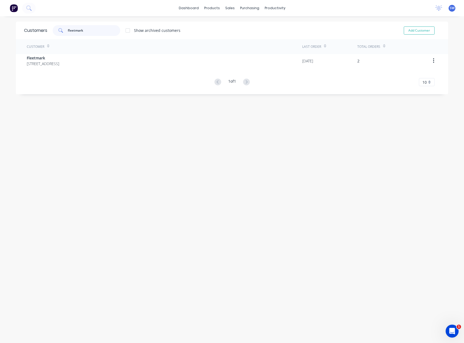
type input "fleetmark"
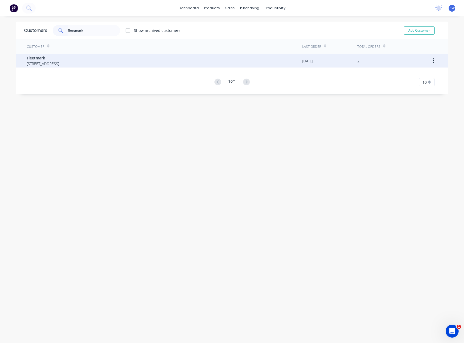
click at [59, 56] on span "Fleetmark" at bounding box center [43, 58] width 32 height 6
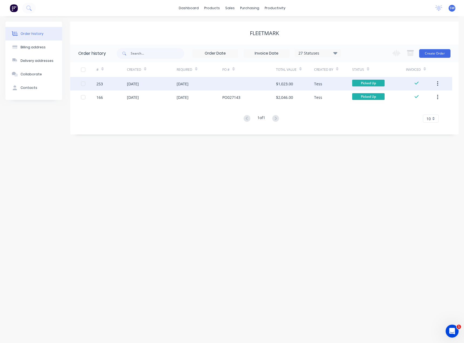
click at [242, 82] on div at bounding box center [249, 84] width 54 height 14
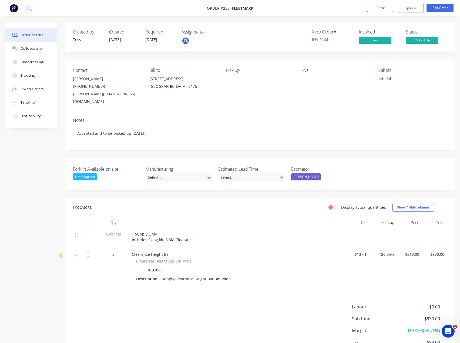
click at [254, 36] on div "Xero Order # INV-0164 Invoiced Yes Status Picked Up" at bounding box center [341, 37] width 211 height 16
click at [311, 11] on nav "Order #253 - Fleetmark Close Options Edit Order" at bounding box center [230, 8] width 460 height 16
click at [374, 11] on button "Close" at bounding box center [380, 8] width 27 height 8
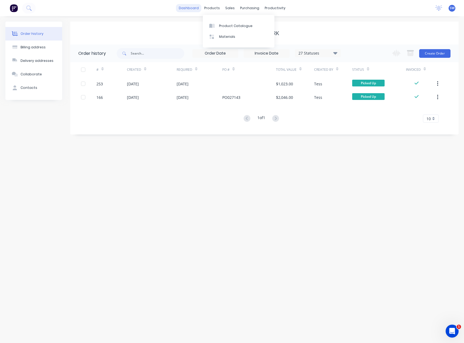
click at [199, 9] on link "dashboard" at bounding box center [188, 8] width 25 height 8
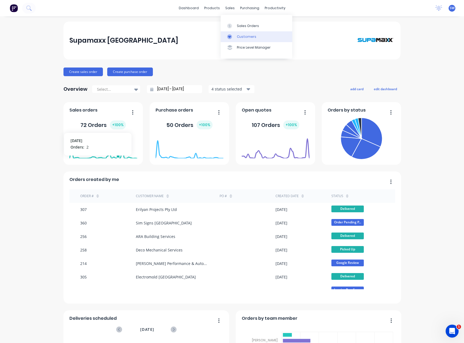
click at [245, 37] on div "Customers" at bounding box center [246, 36] width 19 height 5
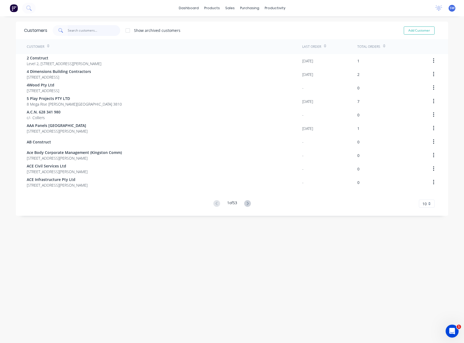
click at [97, 32] on input "text" at bounding box center [94, 30] width 53 height 11
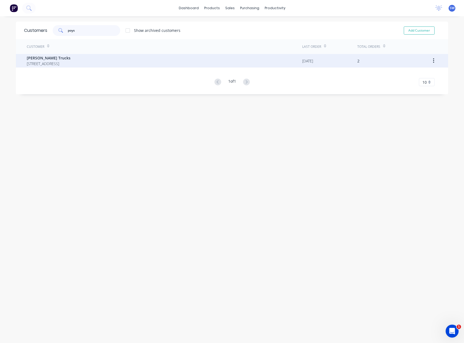
type input "poys"
click at [53, 59] on span "[PERSON_NAME] Trucks" at bounding box center [49, 58] width 44 height 6
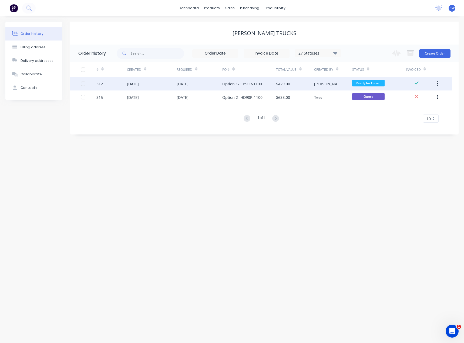
click at [222, 85] on div "29 Aug 2025" at bounding box center [200, 84] width 46 height 14
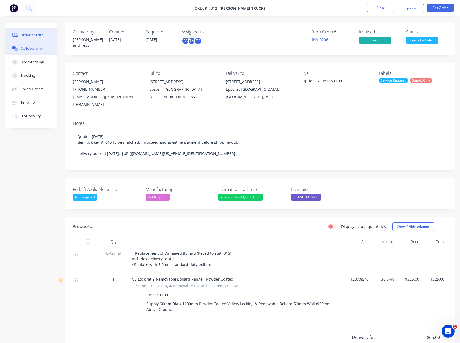
click at [35, 48] on div "Collaborate" at bounding box center [31, 48] width 21 height 5
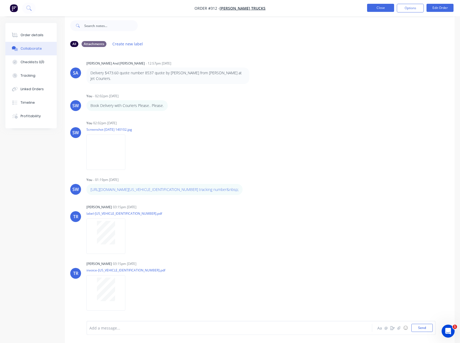
click at [372, 9] on button "Close" at bounding box center [380, 8] width 27 height 8
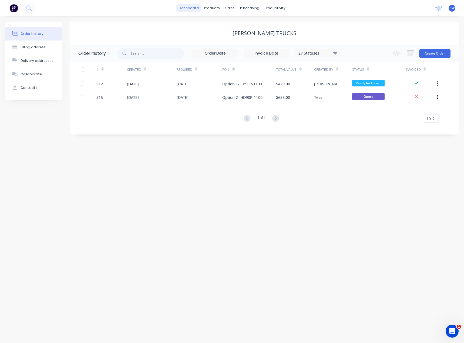
click at [191, 8] on link "dashboard" at bounding box center [188, 8] width 25 height 8
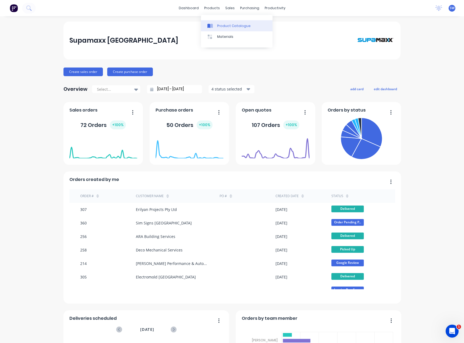
click at [222, 23] on link "Product Catalogue" at bounding box center [237, 25] width 72 height 11
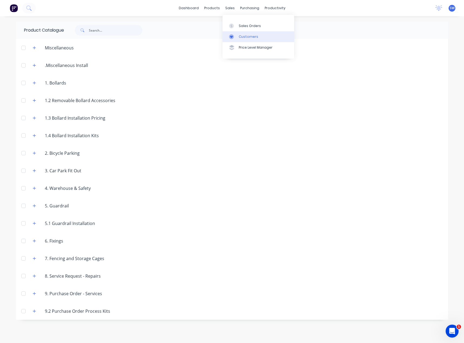
click at [251, 39] on link "Customers" at bounding box center [259, 36] width 72 height 11
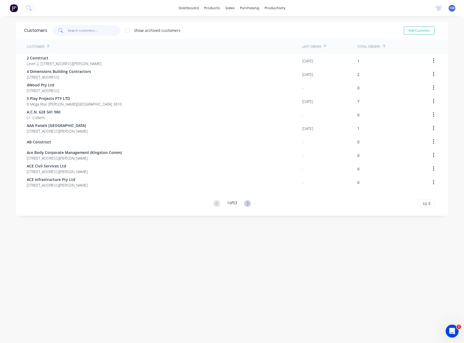
click at [93, 31] on input "text" at bounding box center [94, 30] width 53 height 11
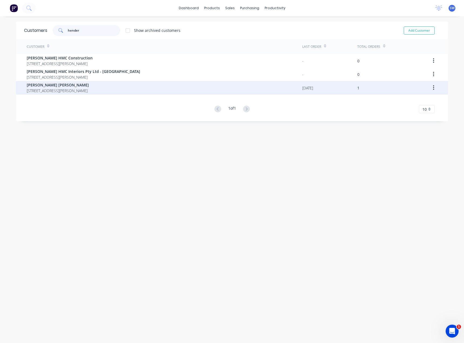
type input "hender"
click at [48, 88] on span "[STREET_ADDRESS][PERSON_NAME]" at bounding box center [58, 91] width 62 height 6
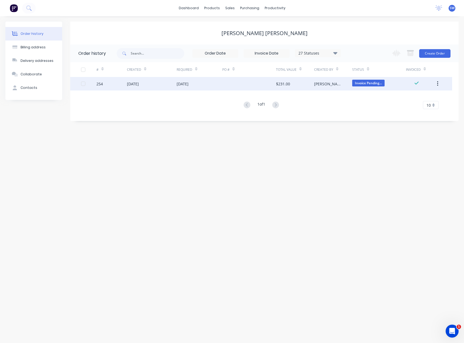
click at [229, 83] on div at bounding box center [249, 84] width 54 height 14
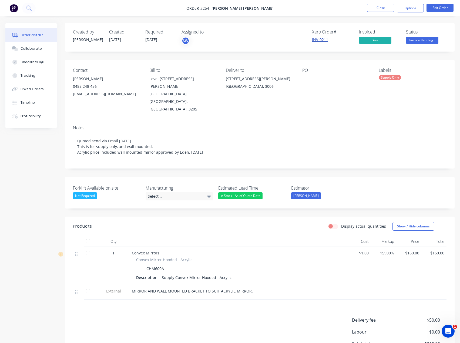
click at [319, 41] on link "INV-0211" at bounding box center [320, 39] width 16 height 5
click at [309, 5] on nav "Order #254 - Henderson Brown Close Options Edit Order" at bounding box center [230, 8] width 460 height 16
click at [378, 6] on button "Close" at bounding box center [380, 8] width 27 height 8
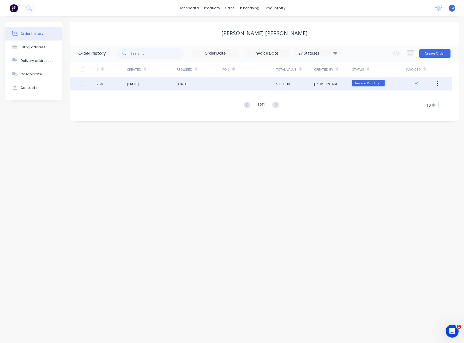
click at [274, 82] on div at bounding box center [249, 84] width 54 height 14
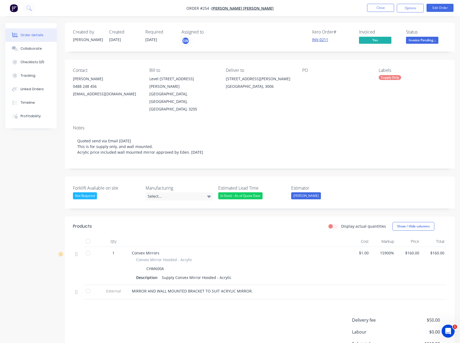
click at [325, 39] on link "INV-0211" at bounding box center [320, 39] width 16 height 5
click at [379, 7] on button "Close" at bounding box center [380, 8] width 27 height 8
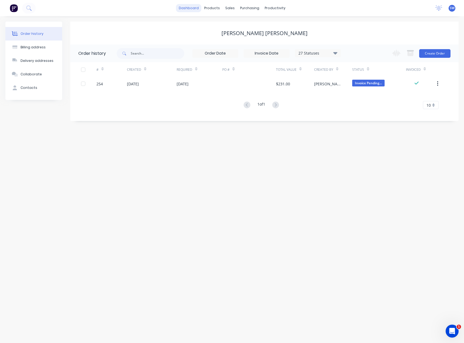
click at [188, 8] on link "dashboard" at bounding box center [188, 8] width 25 height 8
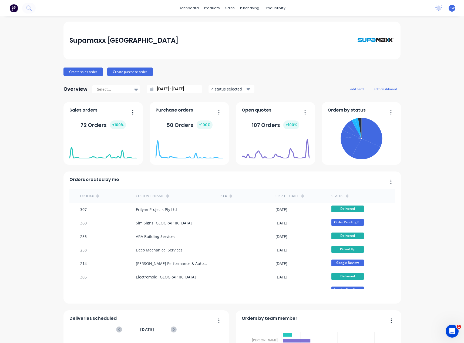
drag, startPoint x: 416, startPoint y: 165, endPoint x: 404, endPoint y: 159, distance: 13.5
click at [416, 164] on div "Supamaxx Australia Create sales order Create purchase order Overview Select... …" at bounding box center [232, 232] width 464 height 421
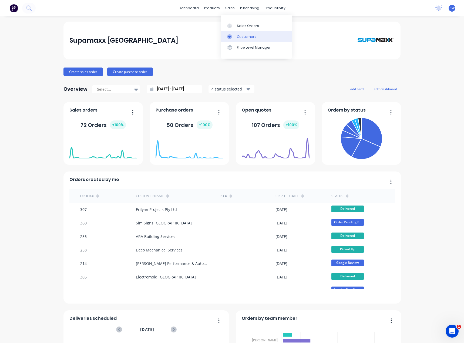
click at [236, 34] on link "Customers" at bounding box center [257, 36] width 72 height 11
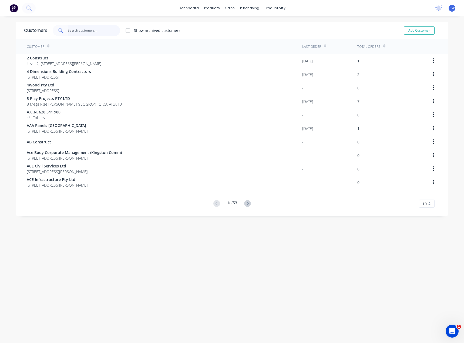
click at [91, 31] on input "text" at bounding box center [94, 30] width 53 height 11
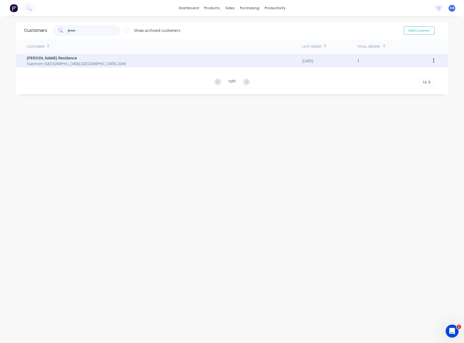
type input "jimm"
click at [44, 59] on span "Jimmy Residence" at bounding box center [76, 58] width 99 height 6
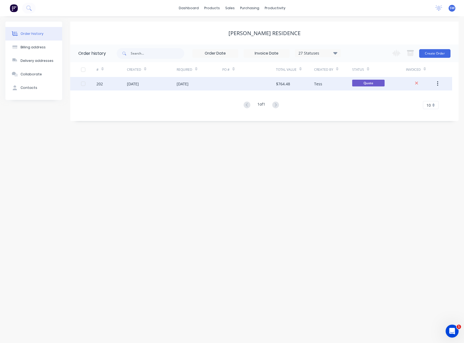
click at [252, 85] on div at bounding box center [249, 84] width 54 height 14
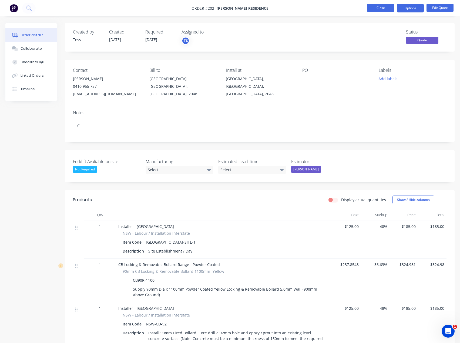
click at [378, 4] on button "Close" at bounding box center [380, 8] width 27 height 8
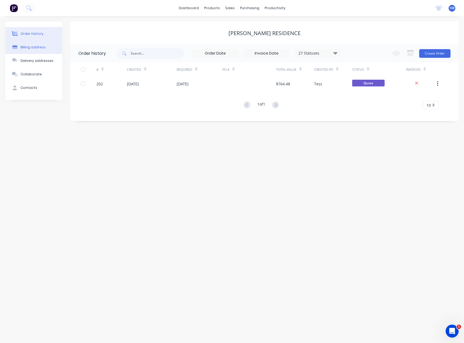
click at [32, 44] on button "Billing address" at bounding box center [33, 48] width 57 height 14
select select "AU"
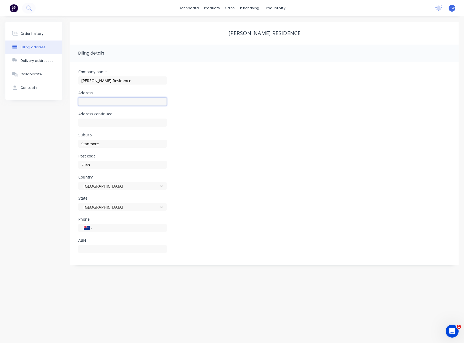
click at [112, 100] on input "text" at bounding box center [122, 102] width 88 height 8
type input "66 Albany Road"
click at [112, 229] on input "tel" at bounding box center [128, 228] width 65 height 6
type input "0410 955 752"
click at [142, 251] on input "text" at bounding box center [122, 249] width 88 height 8
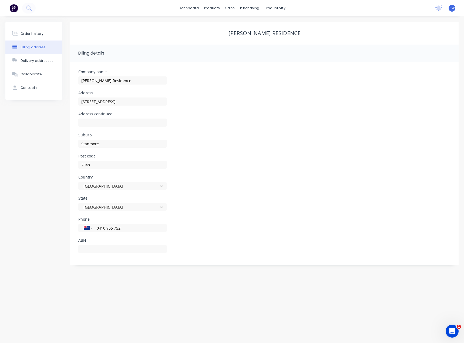
click at [182, 229] on div "Phone International Afghanistan Åland Islands Albania Algeria American Samoa An…" at bounding box center [264, 228] width 372 height 21
click at [43, 86] on button "Contacts" at bounding box center [33, 88] width 57 height 14
select select "AU"
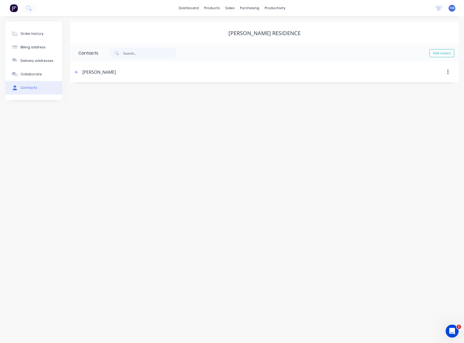
select select "AU"
click at [76, 73] on icon "button" at bounding box center [76, 72] width 3 height 4
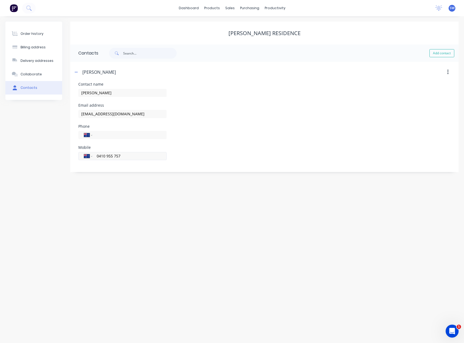
drag, startPoint x: 128, startPoint y: 157, endPoint x: 115, endPoint y: 160, distance: 14.2
click at [115, 160] on div "International Afghanistan Åland Islands Albania Algeria American Samoa Andorra …" at bounding box center [122, 156] width 88 height 8
type input "0410 955 752"
click at [231, 210] on div "Order history Billing address Delivery addresses Collaborate Contacts Jimmy Res…" at bounding box center [232, 179] width 464 height 327
click at [196, 9] on link "dashboard" at bounding box center [188, 8] width 25 height 8
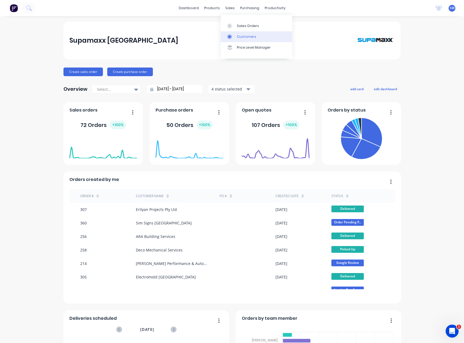
click at [242, 38] on div "Customers" at bounding box center [246, 36] width 19 height 5
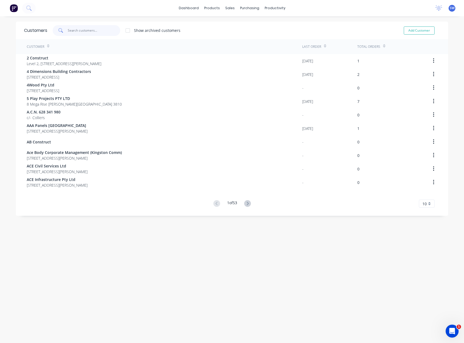
click at [78, 29] on input "text" at bounding box center [94, 30] width 53 height 11
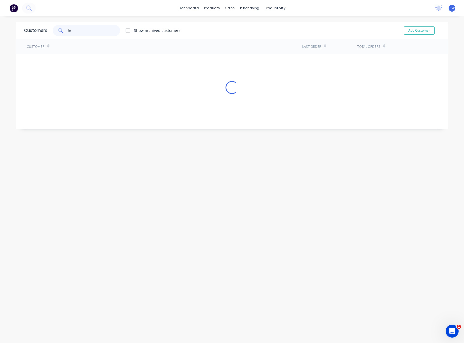
type input "J"
type input "H"
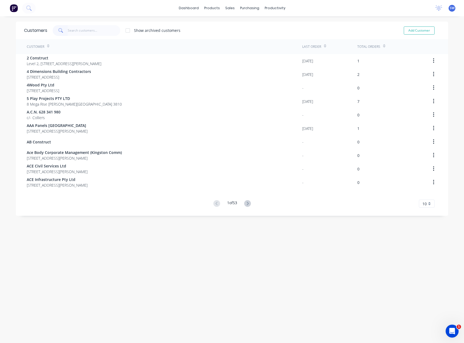
click at [239, 237] on div "Customers Show archived customers Add Customer Customer Last Order Total Orders…" at bounding box center [232, 185] width 432 height 327
click at [84, 29] on input "text" at bounding box center [94, 30] width 53 height 11
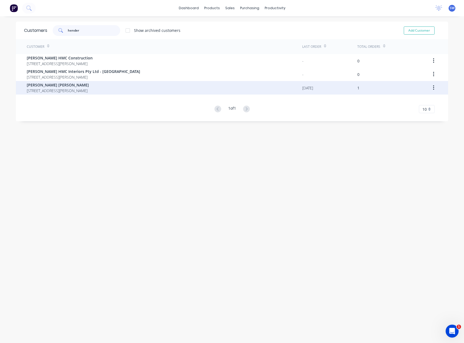
type input "hender"
click at [48, 90] on span "[STREET_ADDRESS][PERSON_NAME]" at bounding box center [58, 91] width 62 height 6
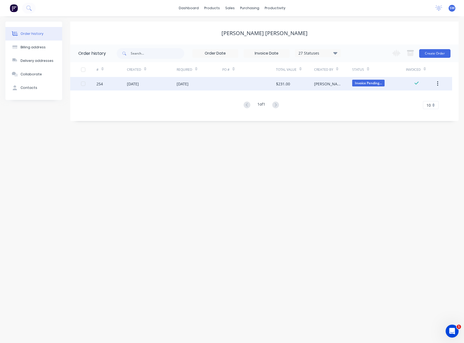
click at [232, 84] on div at bounding box center [249, 84] width 54 height 14
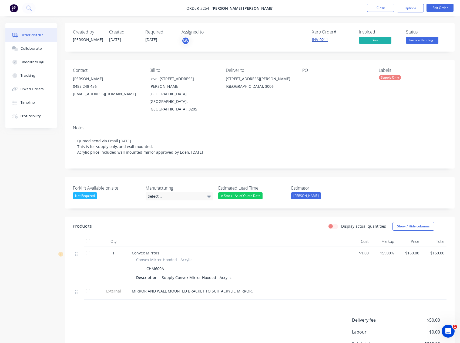
click at [319, 39] on link "INV-0211" at bounding box center [320, 39] width 16 height 5
click at [380, 7] on button "Close" at bounding box center [380, 8] width 27 height 8
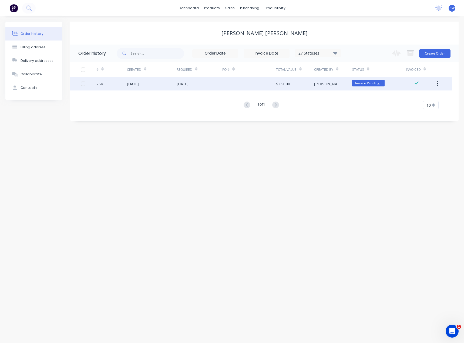
click at [313, 85] on div "$231.00" at bounding box center [295, 84] width 38 height 14
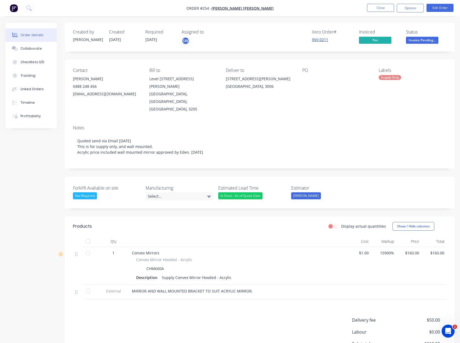
click at [320, 41] on link "INV-0211" at bounding box center [320, 39] width 16 height 5
click at [326, 42] on link "INV-0211" at bounding box center [320, 39] width 16 height 5
click at [381, 11] on button "Close" at bounding box center [380, 8] width 27 height 8
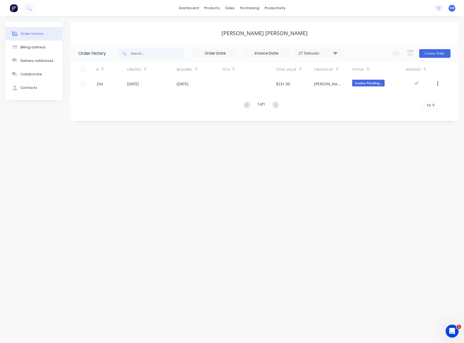
click at [368, 216] on div "Order history Billing address Delivery addresses Collaborate Contacts [PERSON_N…" at bounding box center [232, 179] width 464 height 327
click at [194, 5] on link "dashboard" at bounding box center [188, 8] width 25 height 8
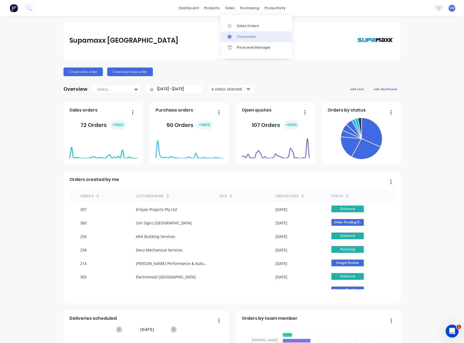
click at [244, 35] on div "Customers" at bounding box center [246, 36] width 19 height 5
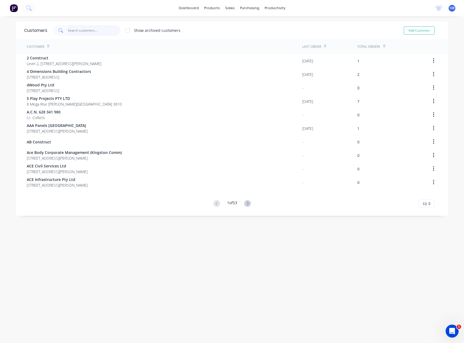
click at [77, 32] on input "text" at bounding box center [94, 30] width 53 height 11
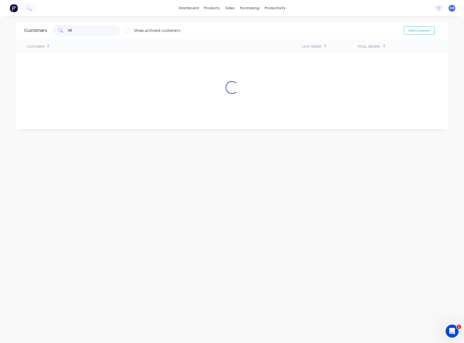
type input "H"
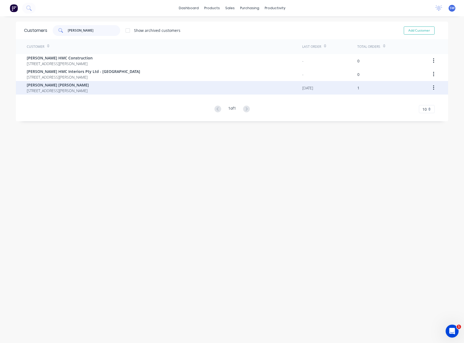
type input "henderson"
click at [84, 88] on span "[STREET_ADDRESS][PERSON_NAME]" at bounding box center [58, 91] width 62 height 6
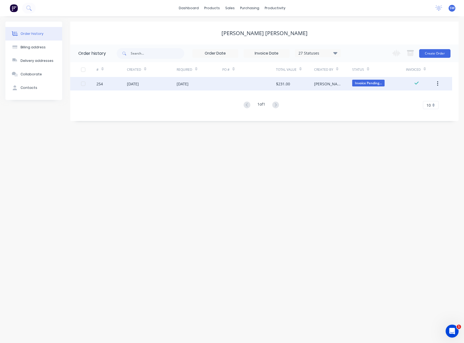
click at [243, 85] on div at bounding box center [249, 84] width 54 height 14
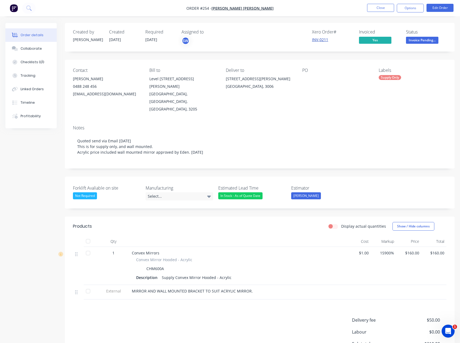
click at [321, 40] on link "INV-0211" at bounding box center [320, 39] width 16 height 5
click at [386, 7] on button "Close" at bounding box center [380, 8] width 27 height 8
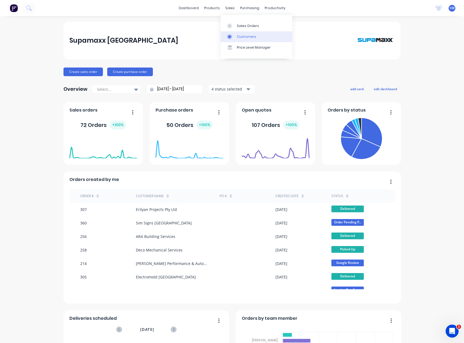
click at [240, 34] on div "Customers" at bounding box center [246, 36] width 19 height 5
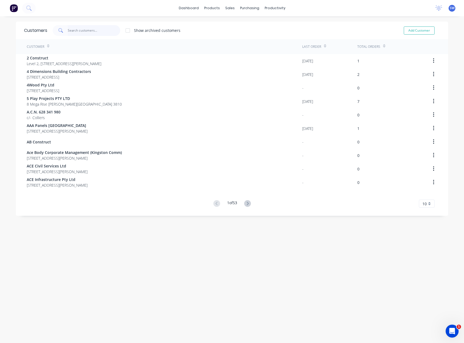
click at [106, 29] on input "text" at bounding box center [94, 30] width 53 height 11
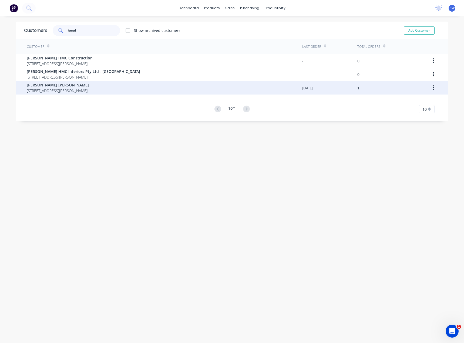
type input "hend"
click at [68, 93] on span "[STREET_ADDRESS][PERSON_NAME]" at bounding box center [58, 91] width 62 height 6
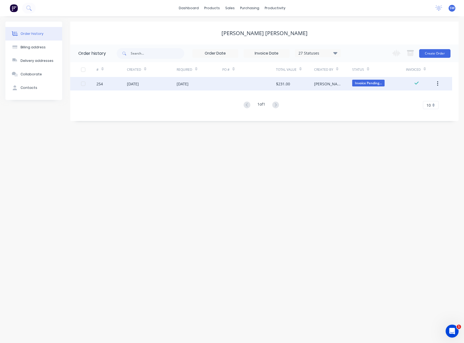
click at [189, 82] on div "[DATE]" at bounding box center [183, 84] width 12 height 6
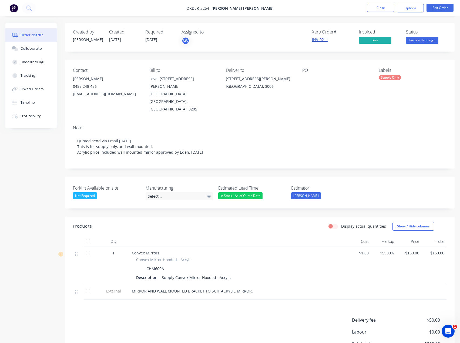
click at [317, 38] on link "INV-0211" at bounding box center [320, 39] width 16 height 5
click at [383, 8] on button "Close" at bounding box center [380, 8] width 27 height 8
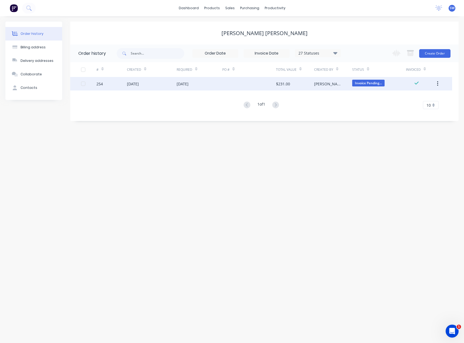
click at [297, 87] on div "$231.00" at bounding box center [295, 84] width 38 height 14
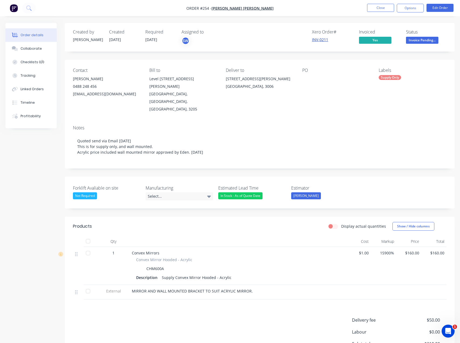
click at [321, 40] on link "INV-0211" at bounding box center [320, 39] width 16 height 5
click at [381, 10] on button "Close" at bounding box center [380, 8] width 27 height 8
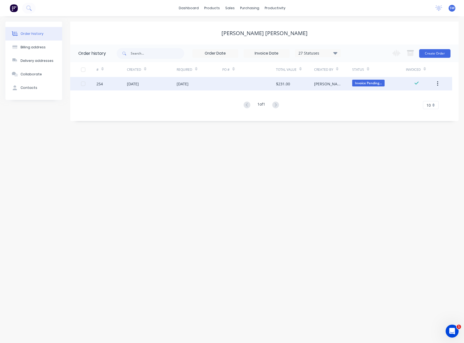
click at [213, 86] on div "[DATE]" at bounding box center [200, 84] width 46 height 14
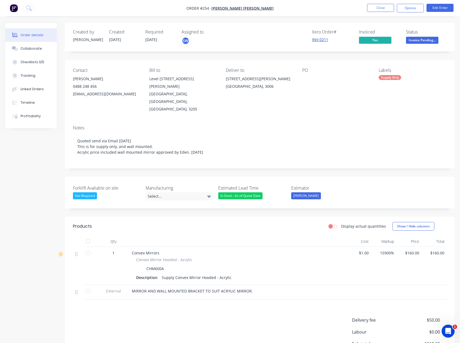
click at [314, 40] on link "INV-0211" at bounding box center [320, 39] width 16 height 5
click at [378, 6] on button "Close" at bounding box center [380, 8] width 27 height 8
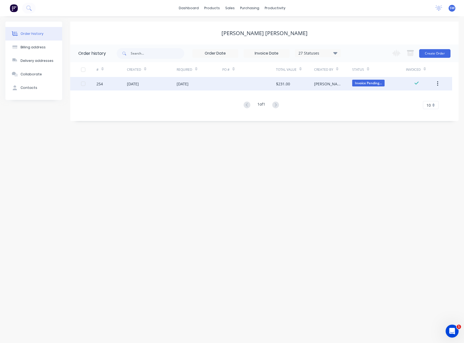
click at [211, 80] on div "[DATE]" at bounding box center [200, 84] width 46 height 14
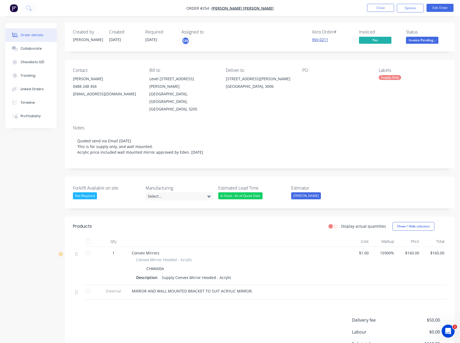
click at [326, 39] on link "INV-0211" at bounding box center [320, 39] width 16 height 5
click at [379, 8] on button "Close" at bounding box center [380, 8] width 27 height 8
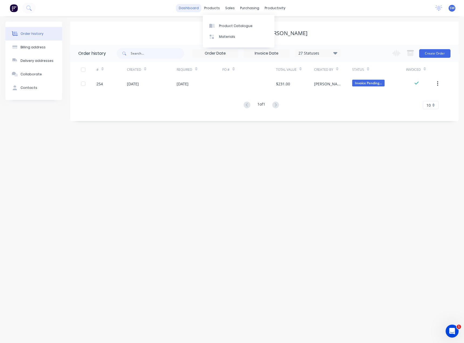
click at [194, 11] on link "dashboard" at bounding box center [188, 8] width 25 height 8
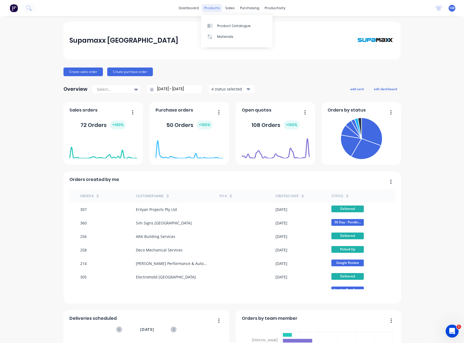
click at [211, 8] on div "products" at bounding box center [212, 8] width 21 height 8
click at [188, 8] on link "dashboard" at bounding box center [188, 8] width 25 height 8
click at [247, 34] on div "Customers" at bounding box center [246, 36] width 19 height 5
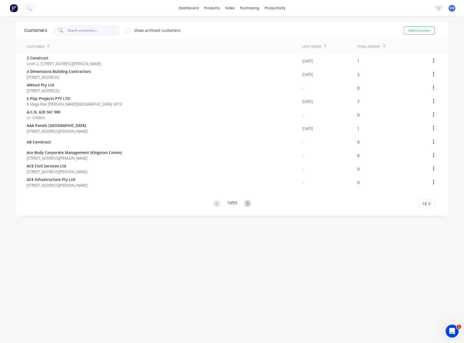
click at [79, 29] on input "text" at bounding box center [94, 30] width 53 height 11
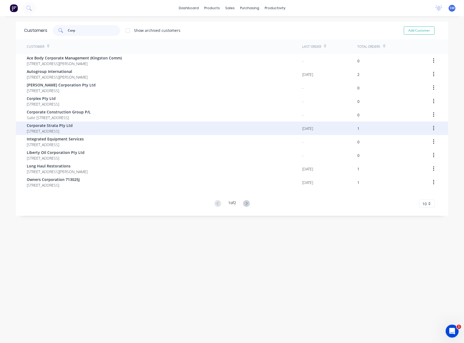
type input "Corp"
click at [41, 128] on span "Corporate Strata Pty Ltd" at bounding box center [50, 126] width 46 height 6
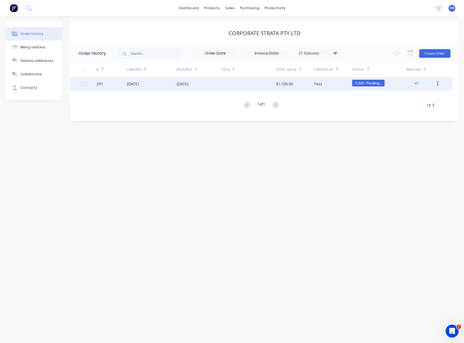
click at [214, 85] on div "27 Aug 2025" at bounding box center [200, 84] width 46 height 14
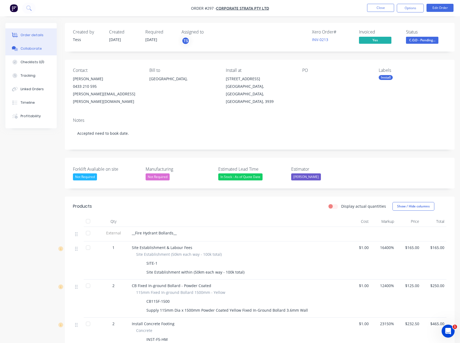
click at [20, 45] on button "Collaborate" at bounding box center [30, 49] width 51 height 14
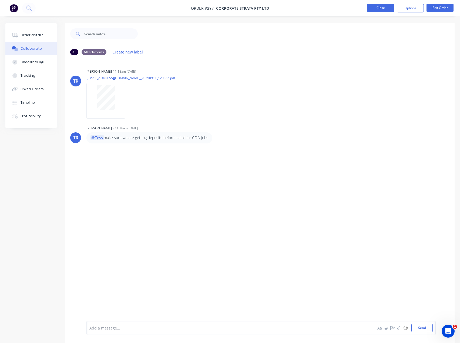
click at [373, 11] on button "Close" at bounding box center [380, 8] width 27 height 8
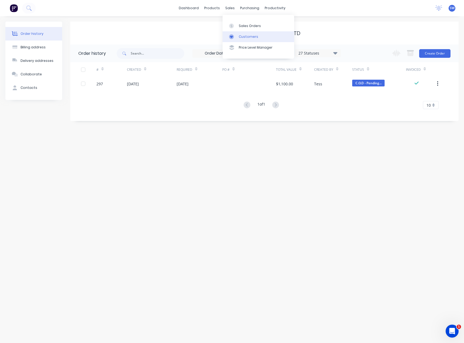
click at [235, 37] on div at bounding box center [233, 36] width 8 height 5
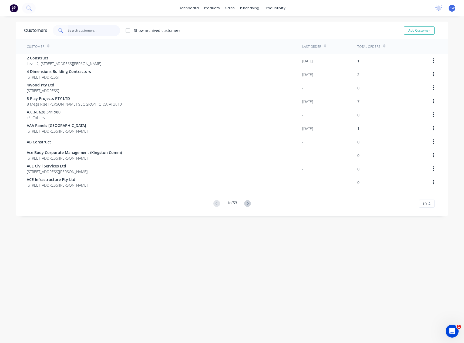
click at [70, 30] on input "text" at bounding box center [94, 30] width 53 height 11
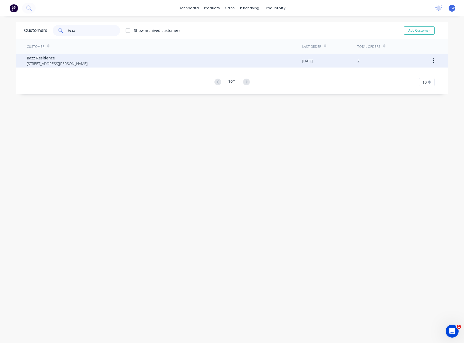
type input "bazz"
click at [78, 65] on span "52 Anfield road Clyde North Victoria Australia 3978" at bounding box center [57, 64] width 61 height 6
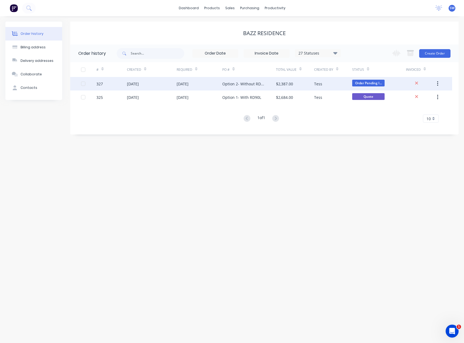
click at [299, 84] on div "$2,387.00" at bounding box center [295, 84] width 38 height 14
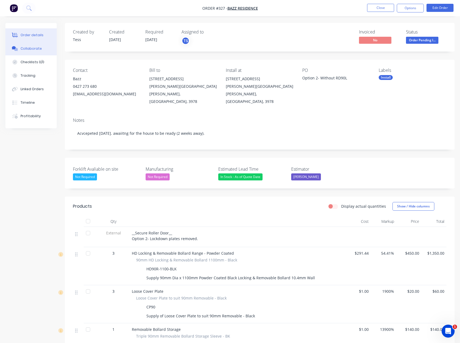
click at [33, 50] on div "Collaborate" at bounding box center [31, 48] width 21 height 5
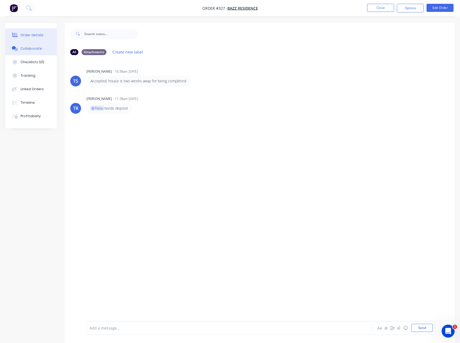
click at [42, 36] on button "Order details" at bounding box center [30, 35] width 51 height 14
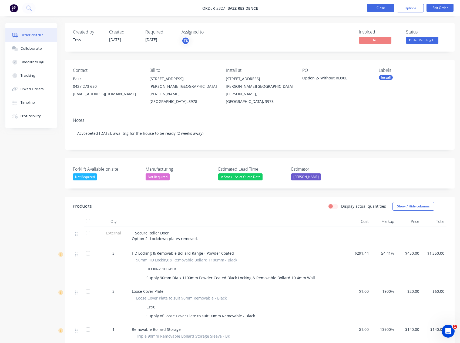
click at [375, 10] on button "Close" at bounding box center [380, 8] width 27 height 8
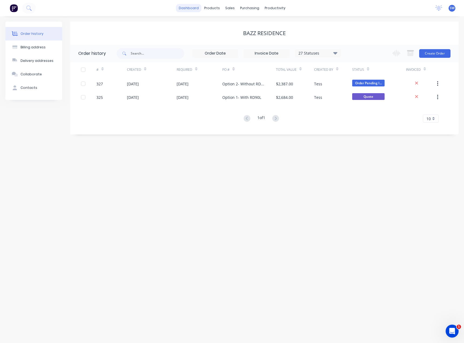
click at [196, 9] on link "dashboard" at bounding box center [188, 8] width 25 height 8
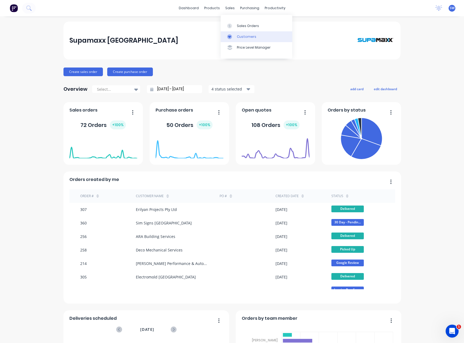
click at [249, 34] on link "Customers" at bounding box center [257, 36] width 72 height 11
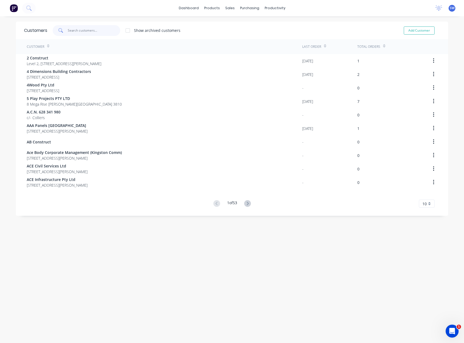
click at [97, 31] on input "text" at bounding box center [94, 30] width 53 height 11
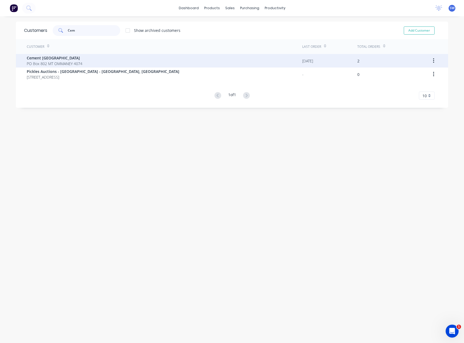
type input "Cem"
click at [95, 61] on div "Cement Australia PO Box 802 MT OMMANEY 4074" at bounding box center [165, 61] width 276 height 14
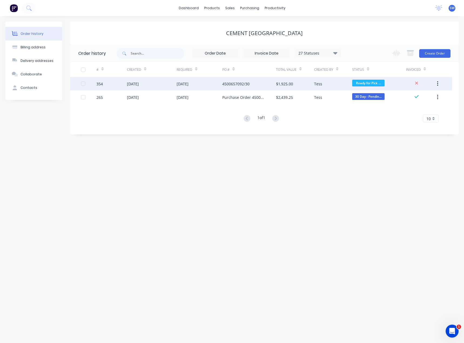
click at [252, 87] on div "4500657092/30" at bounding box center [249, 84] width 54 height 14
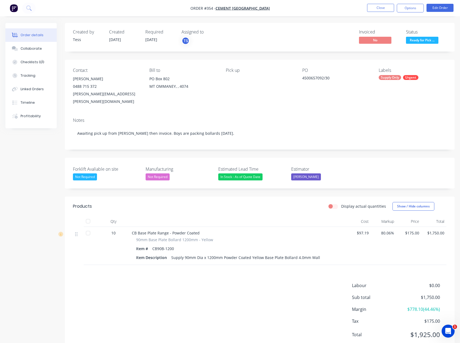
click at [38, 197] on div "Created by Tess Created 08/09/25 Required 08/09/25 Assigned to TS Invoiced No S…" at bounding box center [229, 192] width 449 height 338
click at [40, 47] on button "Collaborate" at bounding box center [30, 49] width 51 height 14
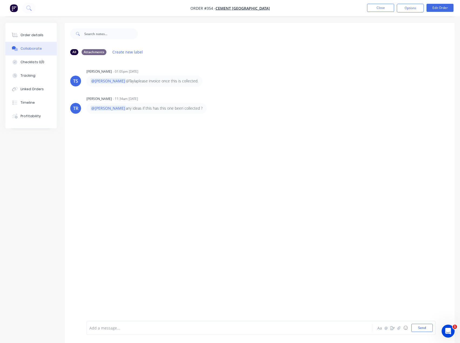
click at [143, 332] on div "Add a message..." at bounding box center [218, 328] width 258 height 8
click at [20, 38] on button "Order details" at bounding box center [30, 35] width 51 height 14
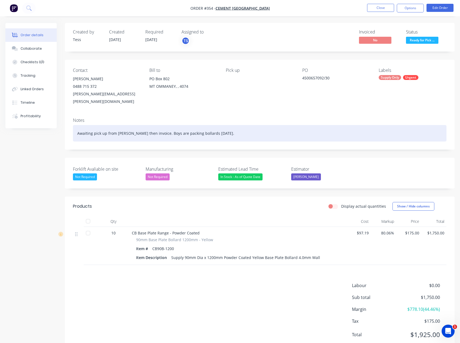
click at [245, 126] on div "Awaiting pick up from Sam then invoice. Boys are packing bollards 8th September." at bounding box center [260, 133] width 374 height 16
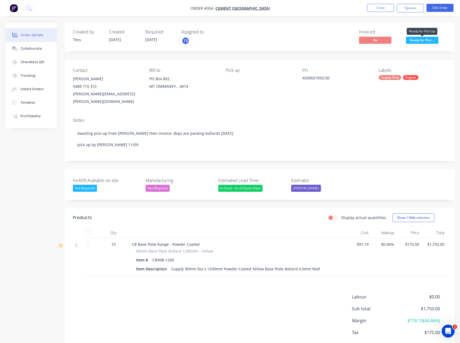
drag, startPoint x: 416, startPoint y: 41, endPoint x: 423, endPoint y: 42, distance: 7.3
click at [416, 41] on span "Ready for Pick ..." at bounding box center [422, 40] width 32 height 7
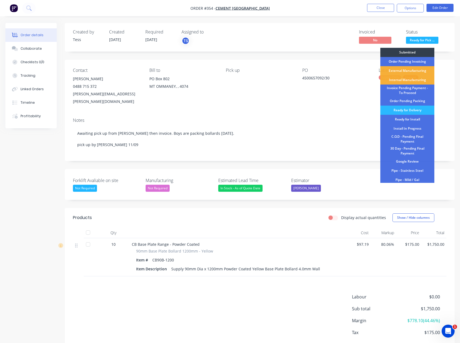
click at [314, 38] on div "Invoiced No Status Ready for Pick ... Submitted Order Pending Invoicing Externa…" at bounding box center [341, 37] width 211 height 16
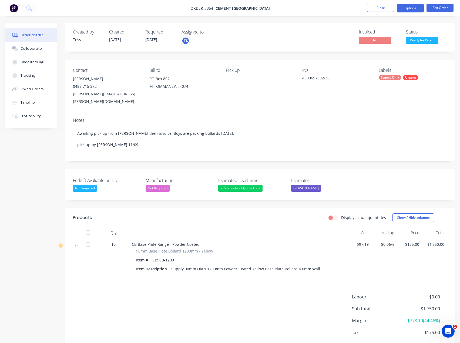
click at [404, 8] on button "Options" at bounding box center [410, 8] width 27 height 9
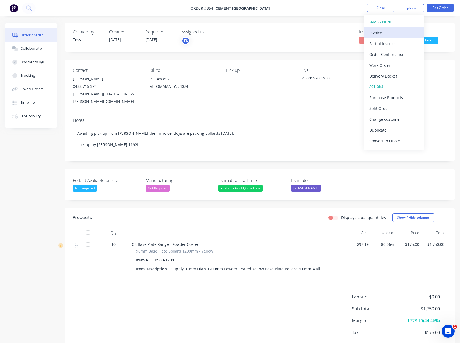
click at [405, 30] on div "Invoice" at bounding box center [394, 33] width 50 height 8
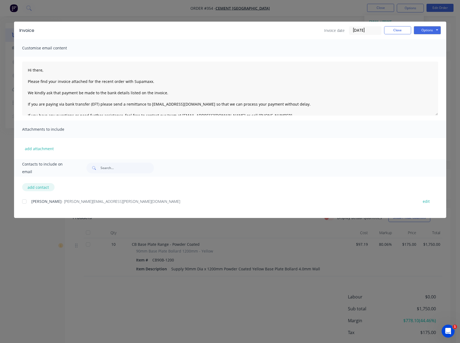
click at [35, 188] on button "add contact" at bounding box center [38, 187] width 32 height 8
select select "AU"
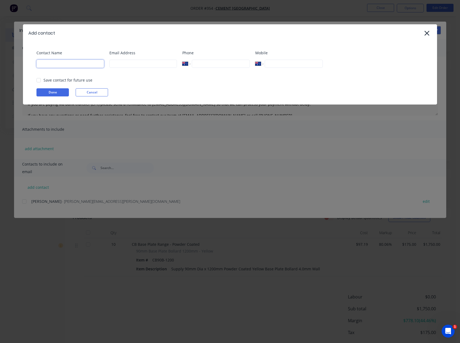
click at [87, 64] on input at bounding box center [70, 64] width 68 height 8
type input "[PERSON_NAME]"
click at [133, 65] on input at bounding box center [143, 64] width 68 height 8
type input "[PERSON_NAME][EMAIL_ADDRESS][DOMAIN_NAME]"
click at [57, 92] on button "Done" at bounding box center [52, 92] width 32 height 8
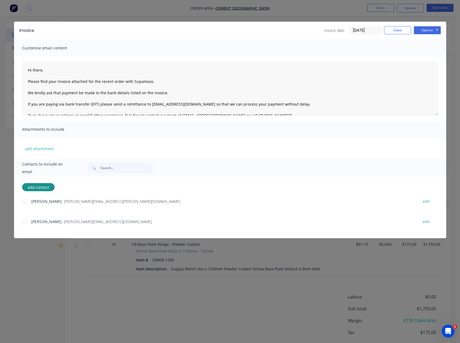
click at [22, 222] on div at bounding box center [24, 221] width 11 height 11
click at [420, 30] on button "Options" at bounding box center [427, 30] width 27 height 8
click at [438, 59] on button "Email" at bounding box center [431, 57] width 35 height 9
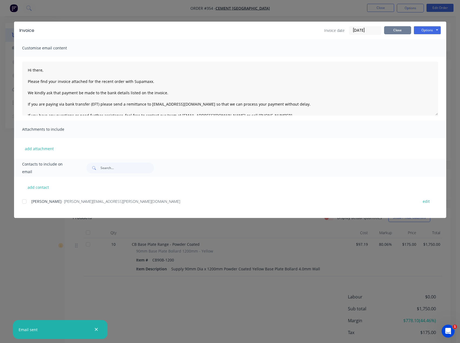
click at [389, 31] on button "Close" at bounding box center [397, 30] width 27 height 8
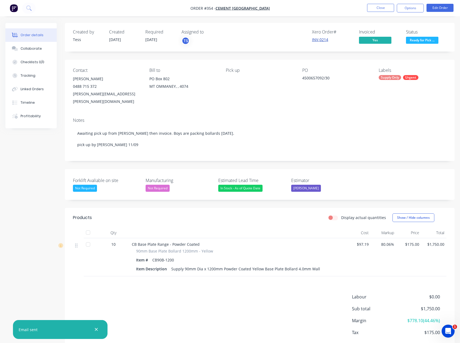
click at [324, 42] on link "INV-0214" at bounding box center [320, 39] width 16 height 5
click at [407, 12] on button "Options" at bounding box center [410, 8] width 27 height 9
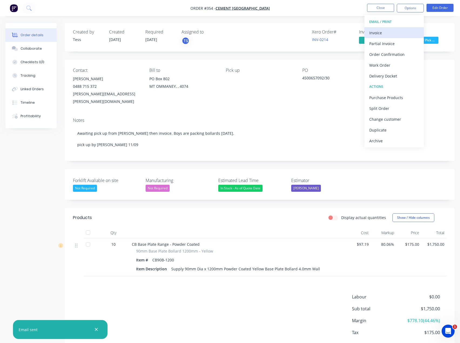
click at [403, 29] on div "Invoice" at bounding box center [394, 33] width 50 height 8
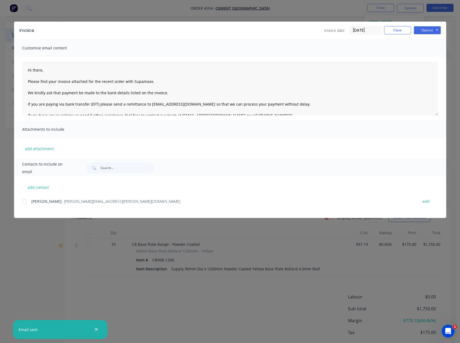
click at [25, 201] on div at bounding box center [24, 201] width 11 height 11
click at [46, 72] on textarea "Hi there, Please find your invoice attached for the recent order with Supamaxx.…" at bounding box center [230, 89] width 416 height 54
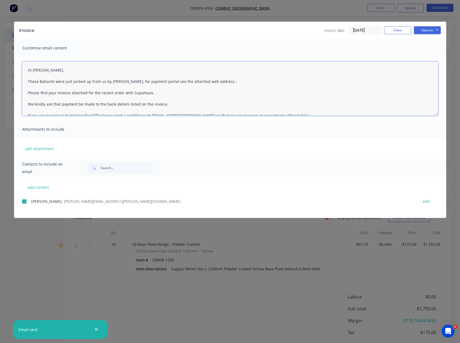
paste textarea "https://in.xero.com/m/3gWgMbzH4RfbUQoIWdn8gz5ydjOPTBk3P5CB1i1u"
click at [419, 31] on button "Options" at bounding box center [427, 30] width 27 height 8
drag, startPoint x: 345, startPoint y: 82, endPoint x: 25, endPoint y: 82, distance: 319.2
click at [25, 82] on textarea "Hi Sam, These Ballards were just picked up from us by Jamie, for payment portal…" at bounding box center [230, 89] width 416 height 54
click at [34, 188] on button "add contact" at bounding box center [38, 187] width 32 height 8
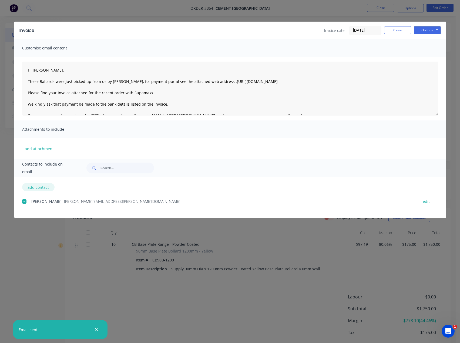
type textarea "Hi there, Please find your invoice attached for the recent order with Supamaxx.…"
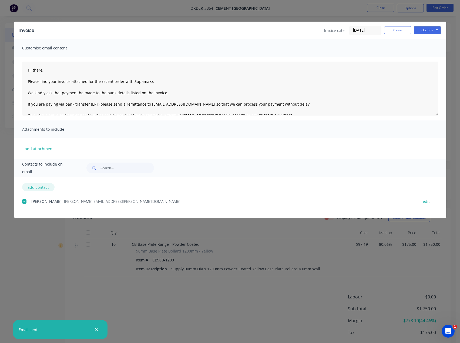
select select "AU"
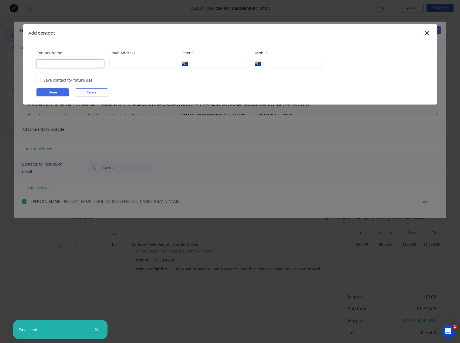
click at [72, 63] on input at bounding box center [70, 64] width 68 height 8
type input "[PERSON_NAME]"
click at [130, 64] on input at bounding box center [143, 64] width 68 height 8
type input "[PERSON_NAME][EMAIL_ADDRESS][DOMAIN_NAME]"
click at [61, 92] on button "Done" at bounding box center [52, 92] width 32 height 8
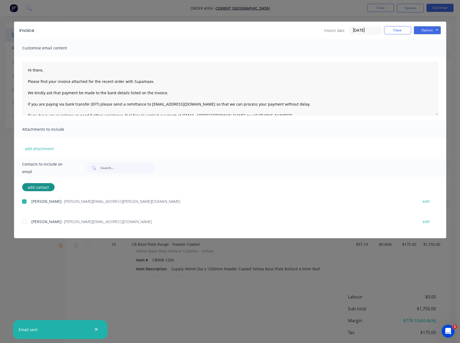
click at [24, 224] on div at bounding box center [24, 221] width 11 height 11
click at [58, 69] on textarea "Hi there, Please find your invoice attached for the recent order with Supamaxx.…" at bounding box center [230, 89] width 416 height 54
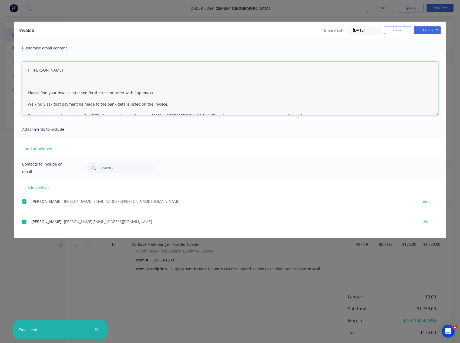
paste textarea "These Ballards were just picked up from us by Jamie, for payment portal see the…"
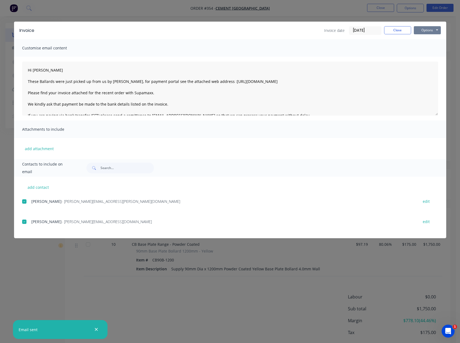
click at [432, 31] on button "Options" at bounding box center [427, 30] width 27 height 8
click at [435, 57] on button "Email" at bounding box center [431, 57] width 35 height 9
type textarea "Hi there, Please find your invoice attached for the recent order with Supamaxx.…"
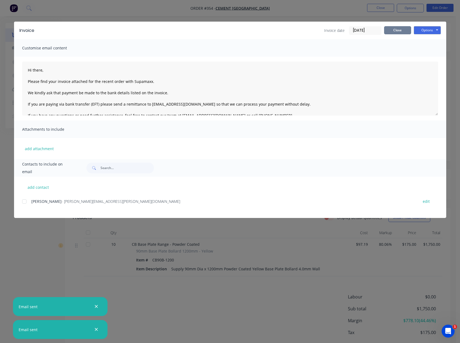
click at [404, 29] on button "Close" at bounding box center [397, 30] width 27 height 8
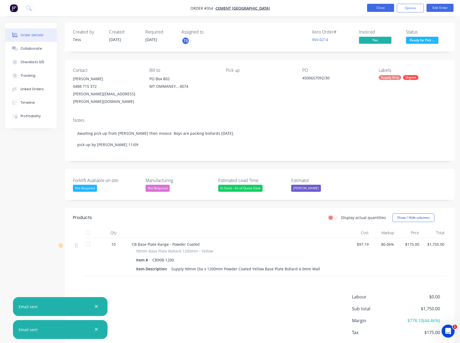
click at [382, 11] on button "Close" at bounding box center [380, 8] width 27 height 8
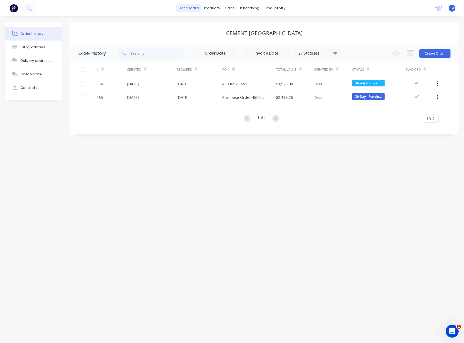
click at [187, 7] on link "dashboard" at bounding box center [188, 8] width 25 height 8
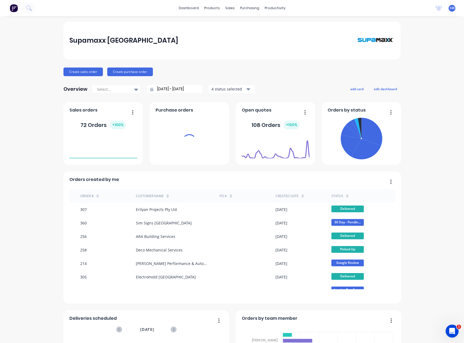
click at [176, 26] on div "Supamaxx [GEOGRAPHIC_DATA]" at bounding box center [232, 41] width 337 height 38
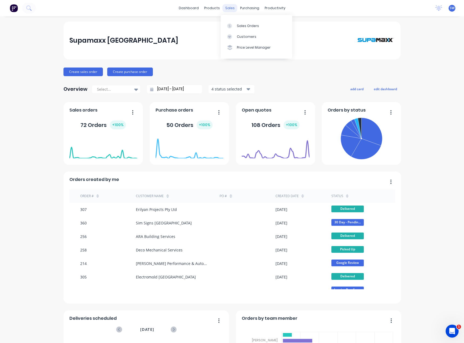
click at [229, 5] on div "sales" at bounding box center [230, 8] width 15 height 8
click at [248, 38] on div "Customers" at bounding box center [246, 36] width 19 height 5
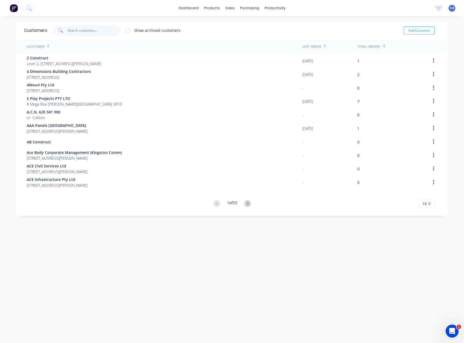
click at [80, 33] on input "text" at bounding box center [94, 30] width 53 height 11
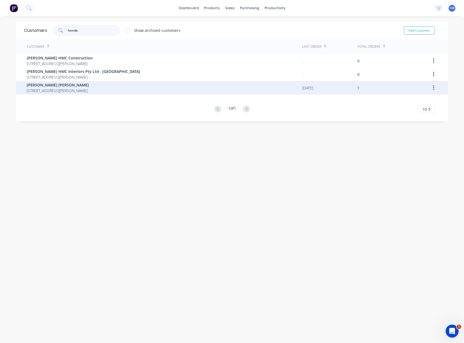
type input "hende"
click at [45, 88] on span "[STREET_ADDRESS][PERSON_NAME]" at bounding box center [58, 91] width 62 height 6
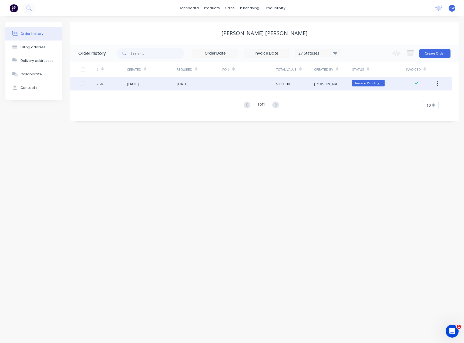
click at [250, 89] on div at bounding box center [249, 84] width 54 height 14
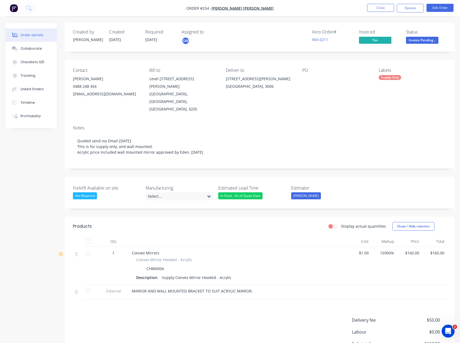
click at [325, 35] on div "Xero Order #" at bounding box center [332, 31] width 41 height 5
click at [325, 39] on link "INV-0211" at bounding box center [320, 39] width 16 height 5
click at [380, 8] on button "Close" at bounding box center [380, 8] width 27 height 8
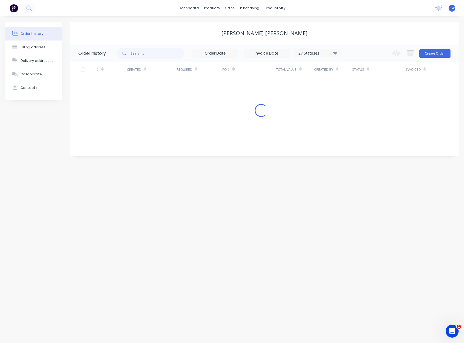
click at [330, 11] on div "dashboard products sales purchasing productivity dashboard products Product Cat…" at bounding box center [232, 8] width 464 height 16
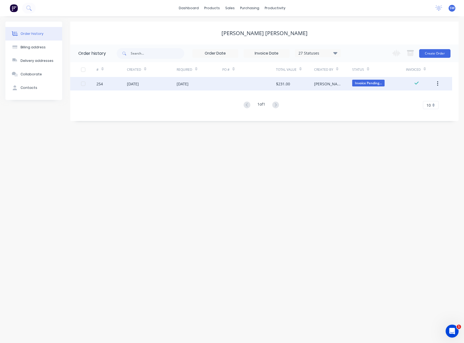
click at [262, 84] on div at bounding box center [249, 84] width 54 height 14
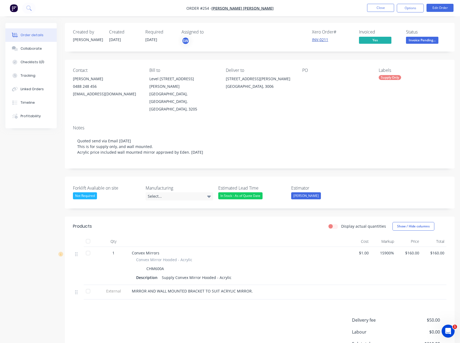
click at [325, 39] on link "INV-0211" at bounding box center [320, 39] width 16 height 5
click at [318, 39] on link "INV-0211" at bounding box center [320, 39] width 16 height 5
click at [371, 9] on button "Close" at bounding box center [380, 8] width 27 height 8
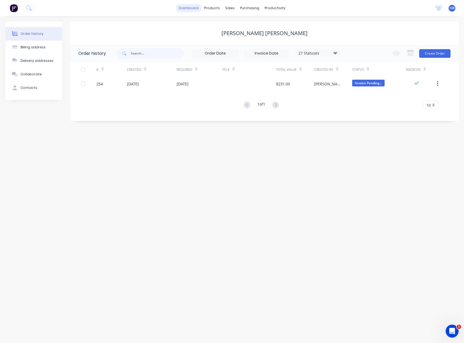
click at [185, 9] on link "dashboard" at bounding box center [188, 8] width 25 height 8
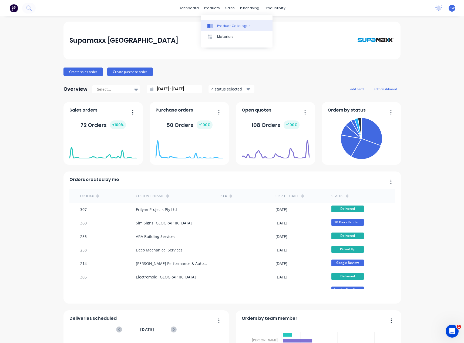
click at [216, 23] on link "Product Catalogue" at bounding box center [237, 25] width 72 height 11
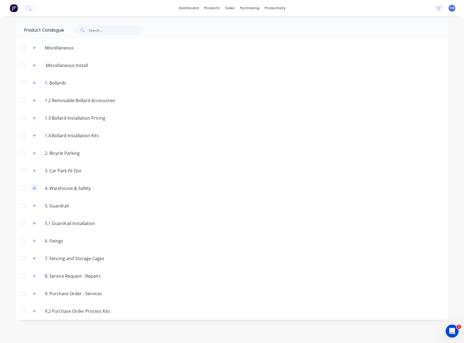
click at [35, 188] on icon "button" at bounding box center [34, 188] width 3 height 3
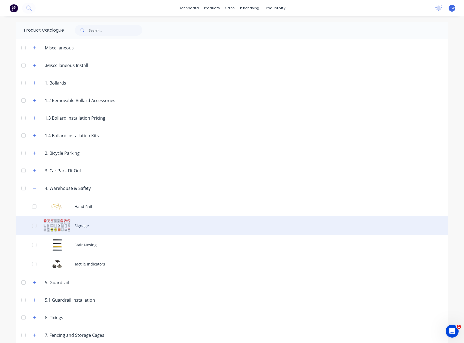
click at [100, 228] on div "Signage" at bounding box center [232, 225] width 432 height 19
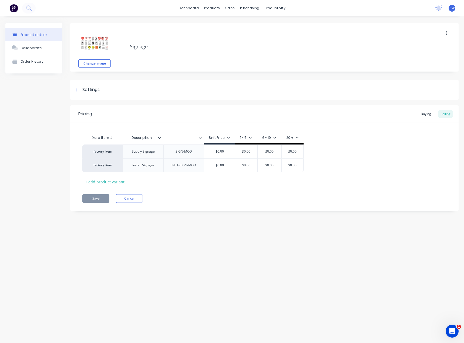
type textarea "x"
click at [191, 8] on link "dashboard" at bounding box center [188, 8] width 25 height 8
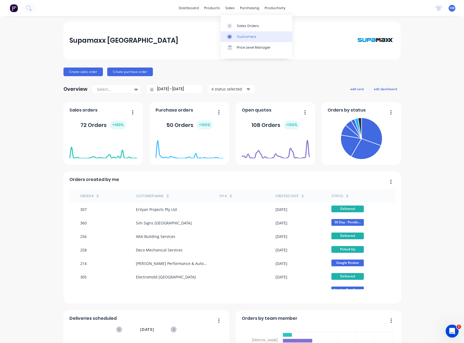
click at [240, 38] on div "Customers" at bounding box center [246, 36] width 19 height 5
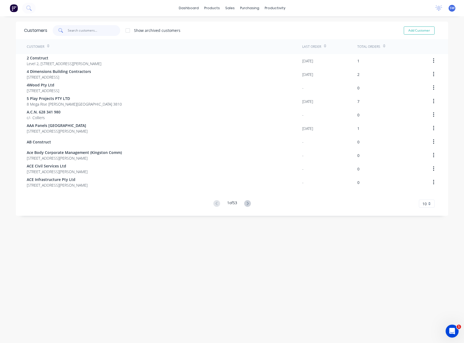
click at [97, 31] on input "text" at bounding box center [94, 30] width 53 height 11
type input "s"
click at [76, 34] on input "text" at bounding box center [94, 30] width 53 height 11
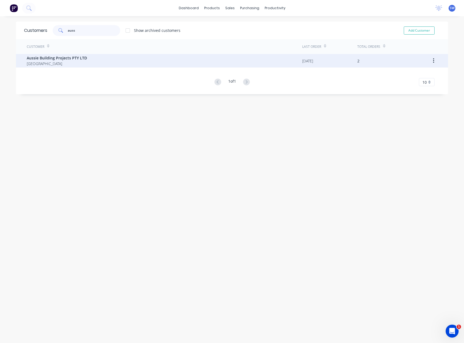
type input "auss"
click at [114, 63] on div "Aussie Building Projects PTY LTD Australia" at bounding box center [165, 61] width 276 height 14
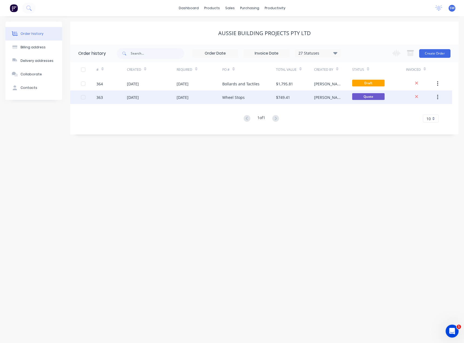
click at [231, 97] on div "Wheel Stops" at bounding box center [233, 98] width 22 height 6
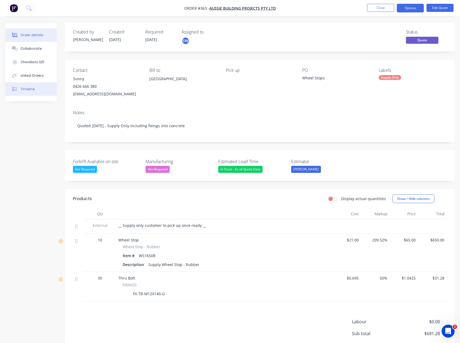
click at [28, 90] on div "Timeline" at bounding box center [28, 89] width 14 height 5
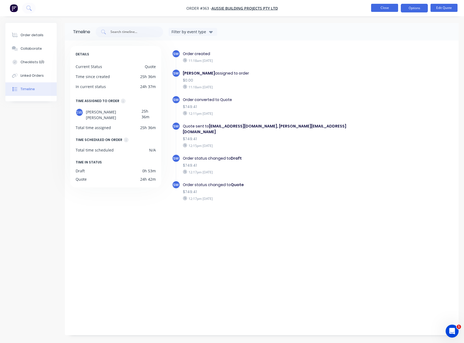
click at [380, 8] on button "Close" at bounding box center [384, 8] width 27 height 8
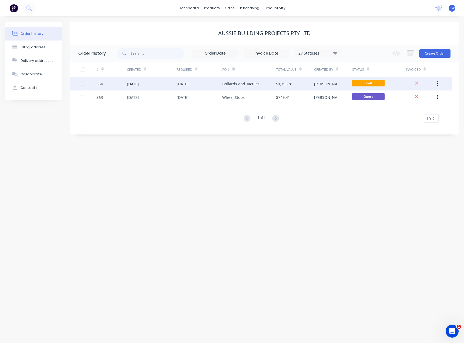
click at [338, 84] on div "[PERSON_NAME]" at bounding box center [333, 84] width 38 height 14
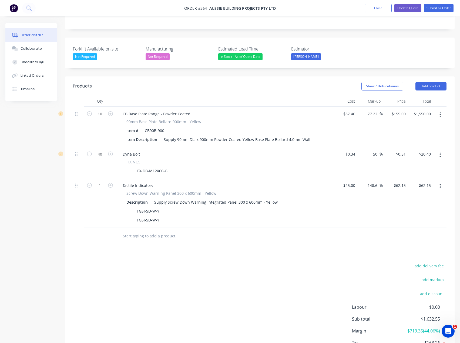
scroll to position [108, 0]
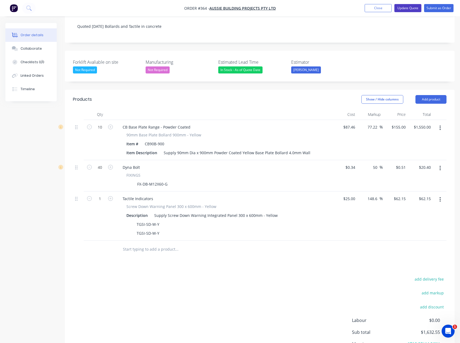
click at [407, 7] on button "Update Quote" at bounding box center [408, 8] width 27 height 8
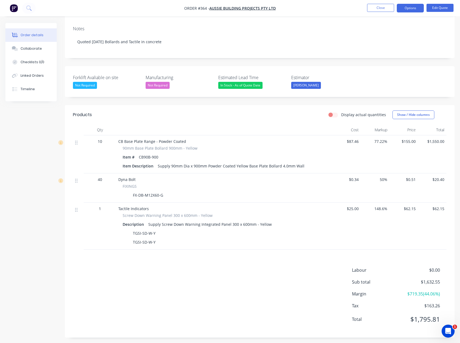
scroll to position [87, 0]
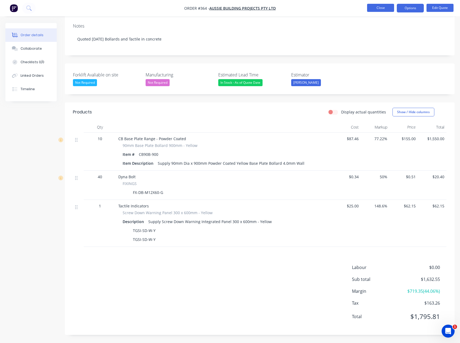
click at [375, 9] on button "Close" at bounding box center [380, 8] width 27 height 8
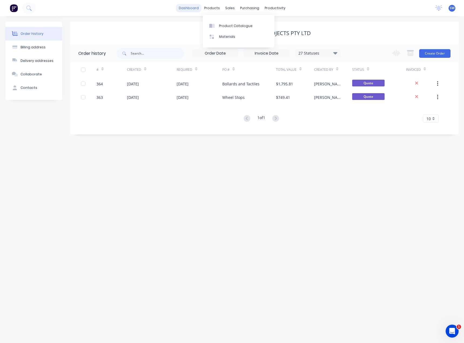
click at [201, 8] on link "dashboard" at bounding box center [188, 8] width 25 height 8
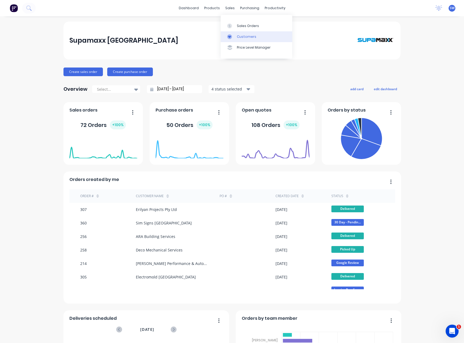
click at [236, 33] on link "Customers" at bounding box center [257, 36] width 72 height 11
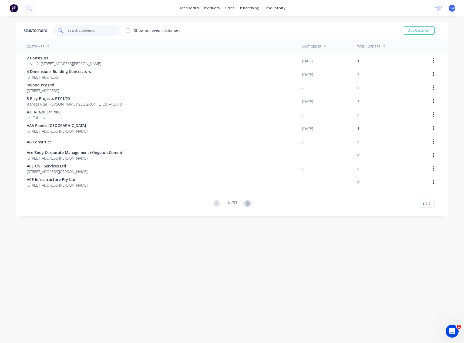
click at [95, 29] on input "text" at bounding box center [94, 30] width 53 height 11
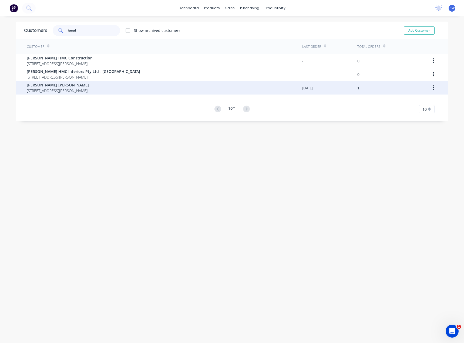
type input "hend"
click at [69, 86] on span "[PERSON_NAME] [PERSON_NAME]" at bounding box center [58, 85] width 62 height 6
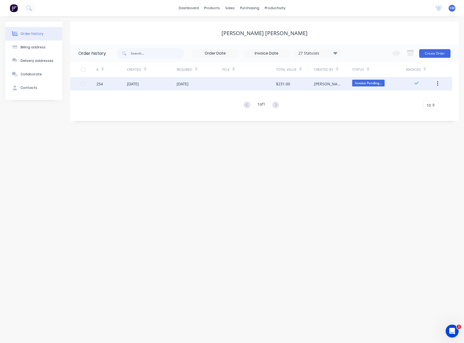
click at [229, 80] on div at bounding box center [249, 84] width 54 height 14
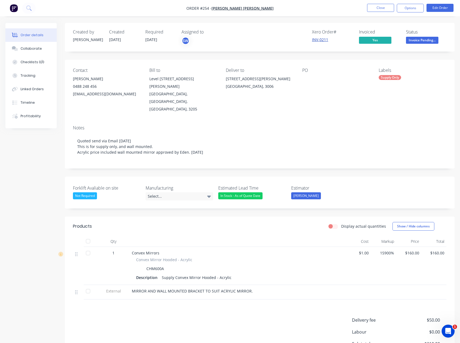
click at [323, 41] on link "INV-0211" at bounding box center [320, 39] width 16 height 5
click at [382, 7] on button "Close" at bounding box center [380, 8] width 27 height 8
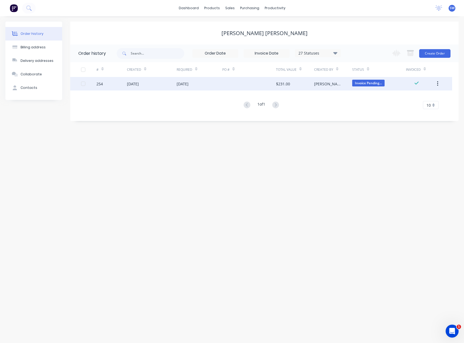
click at [188, 82] on div "[DATE]" at bounding box center [183, 84] width 12 height 6
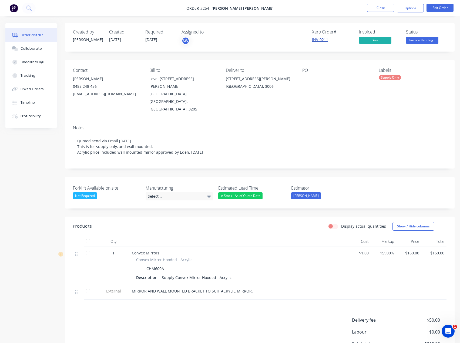
click at [322, 40] on link "INV-0211" at bounding box center [320, 39] width 16 height 5
click at [370, 9] on button "Close" at bounding box center [380, 8] width 27 height 8
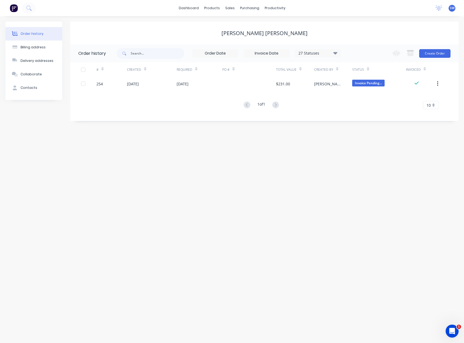
click at [314, 199] on div "Order history Billing address Delivery addresses Collaborate Contacts [PERSON_N…" at bounding box center [232, 179] width 464 height 327
